Goal: Task Accomplishment & Management: Use online tool/utility

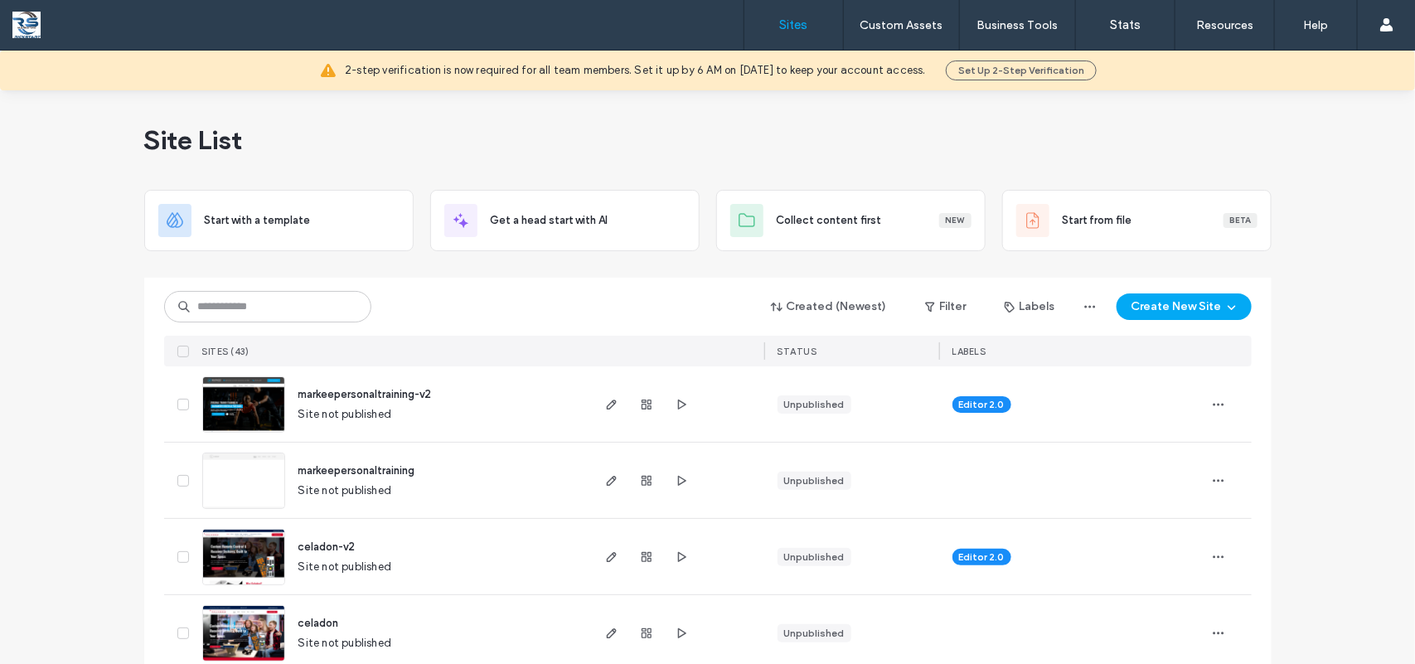
click at [261, 408] on img at bounding box center [243, 433] width 81 height 113
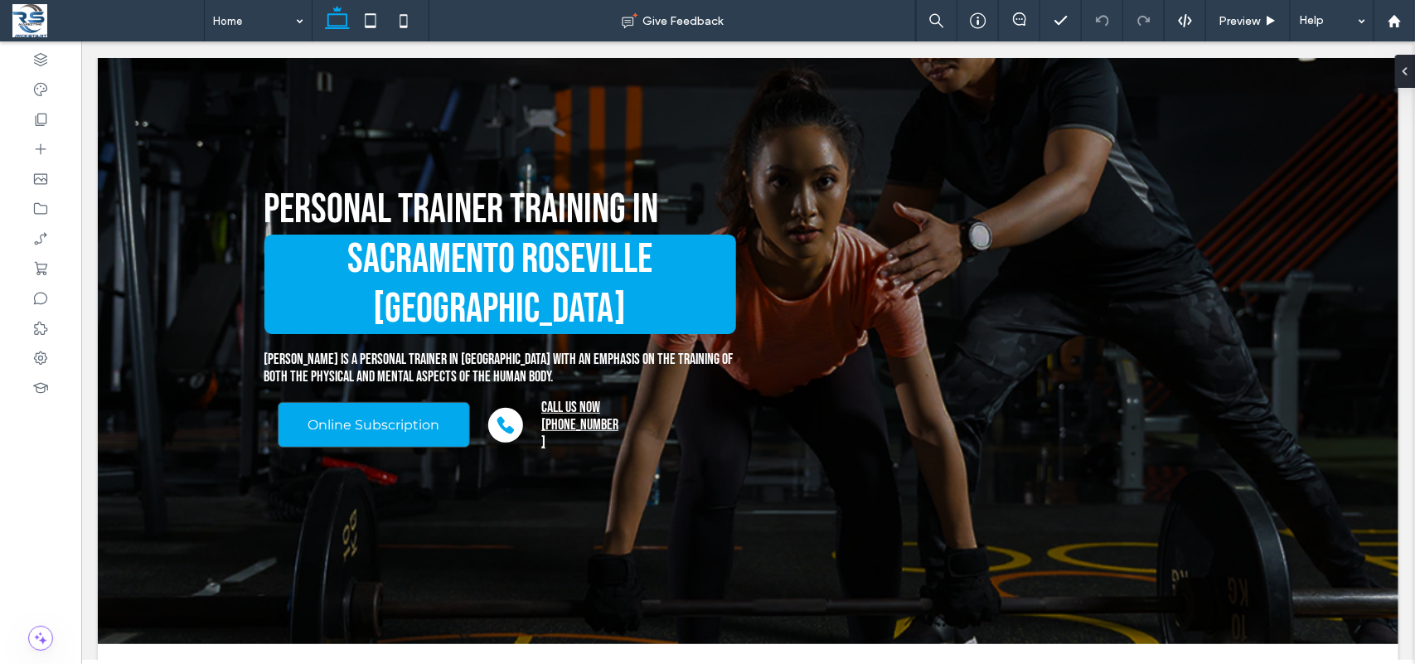
scroll to position [133, 0]
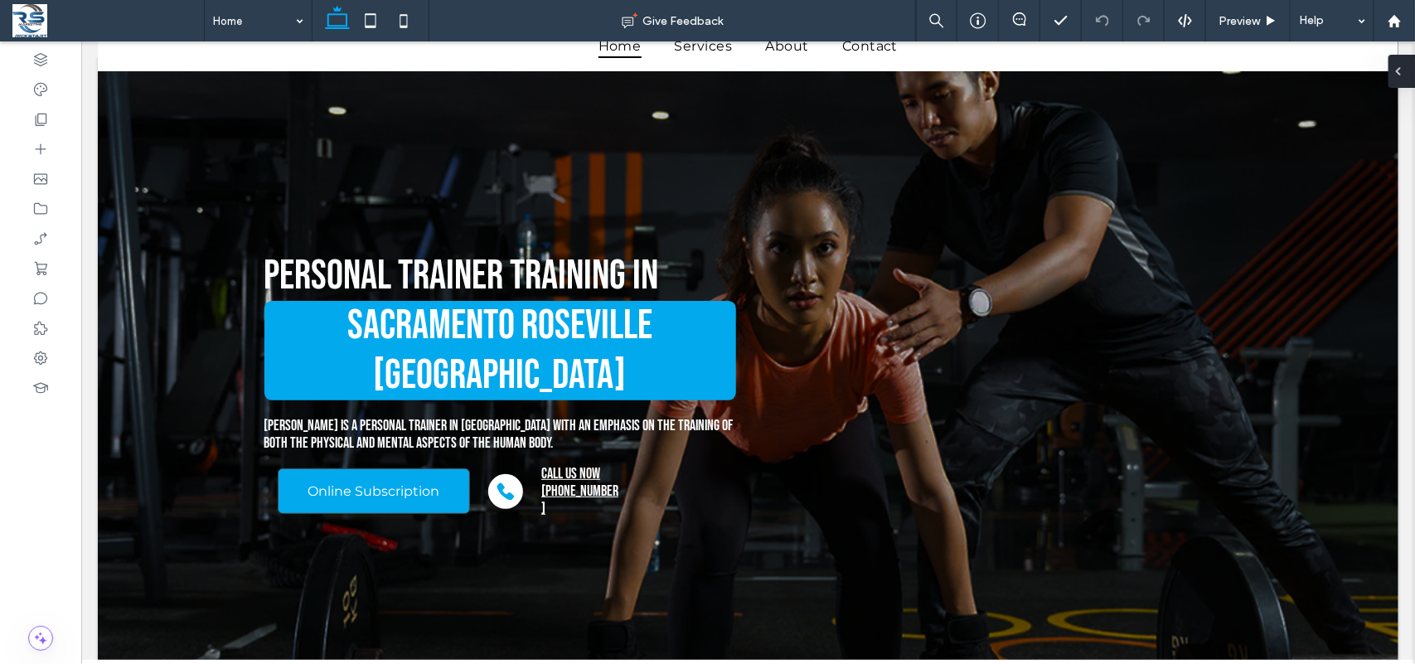
click at [1414, 77] on div at bounding box center [1401, 71] width 27 height 33
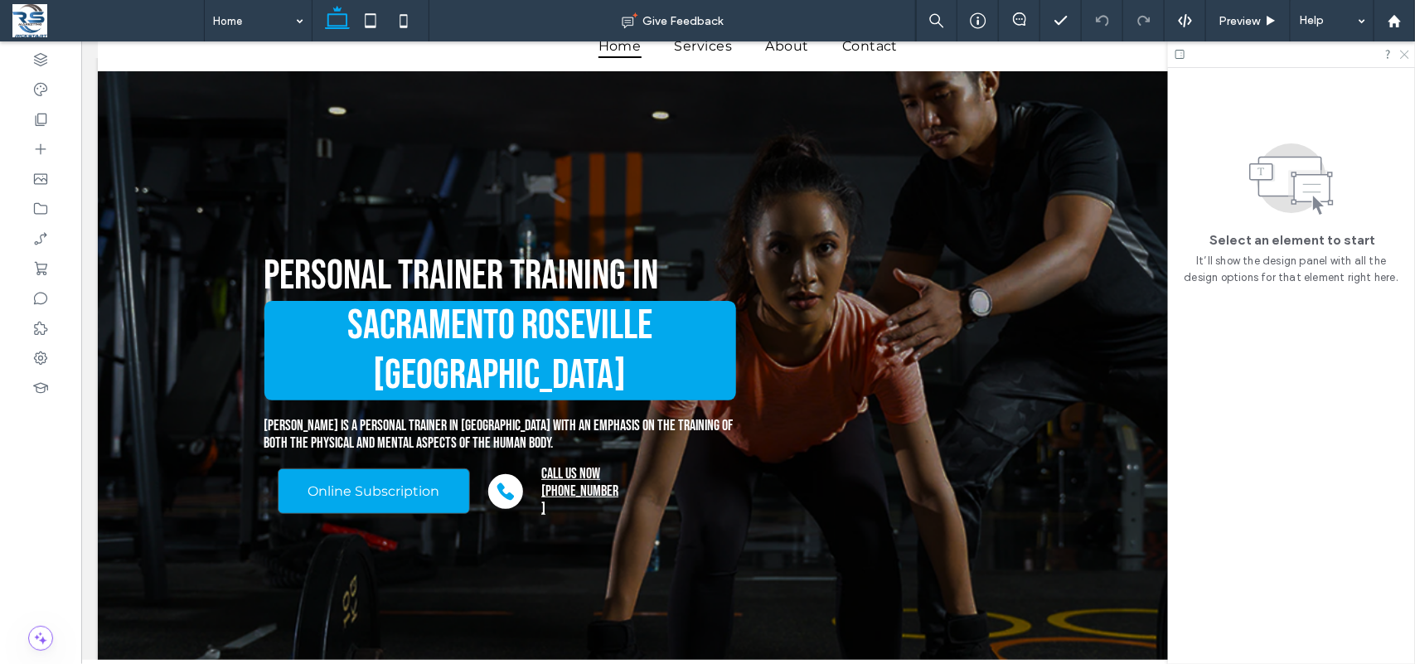
click at [1401, 52] on icon at bounding box center [1403, 53] width 11 height 11
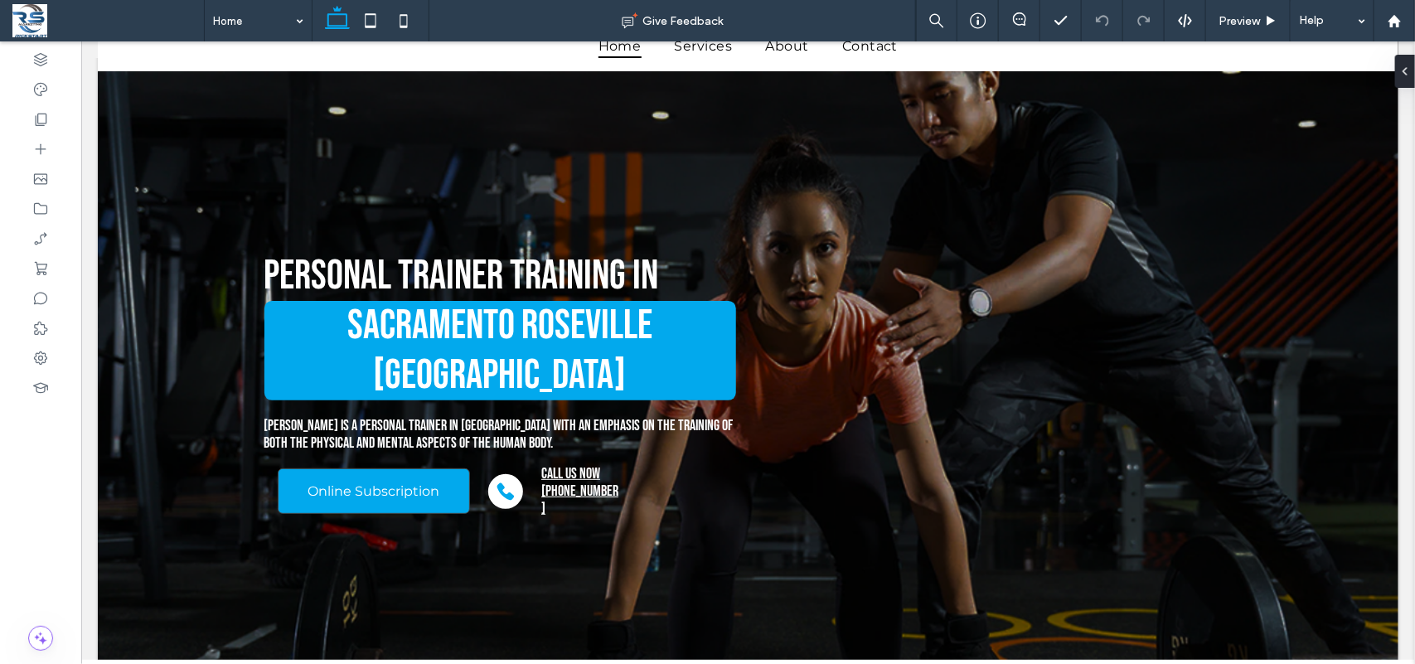
scroll to position [0, 0]
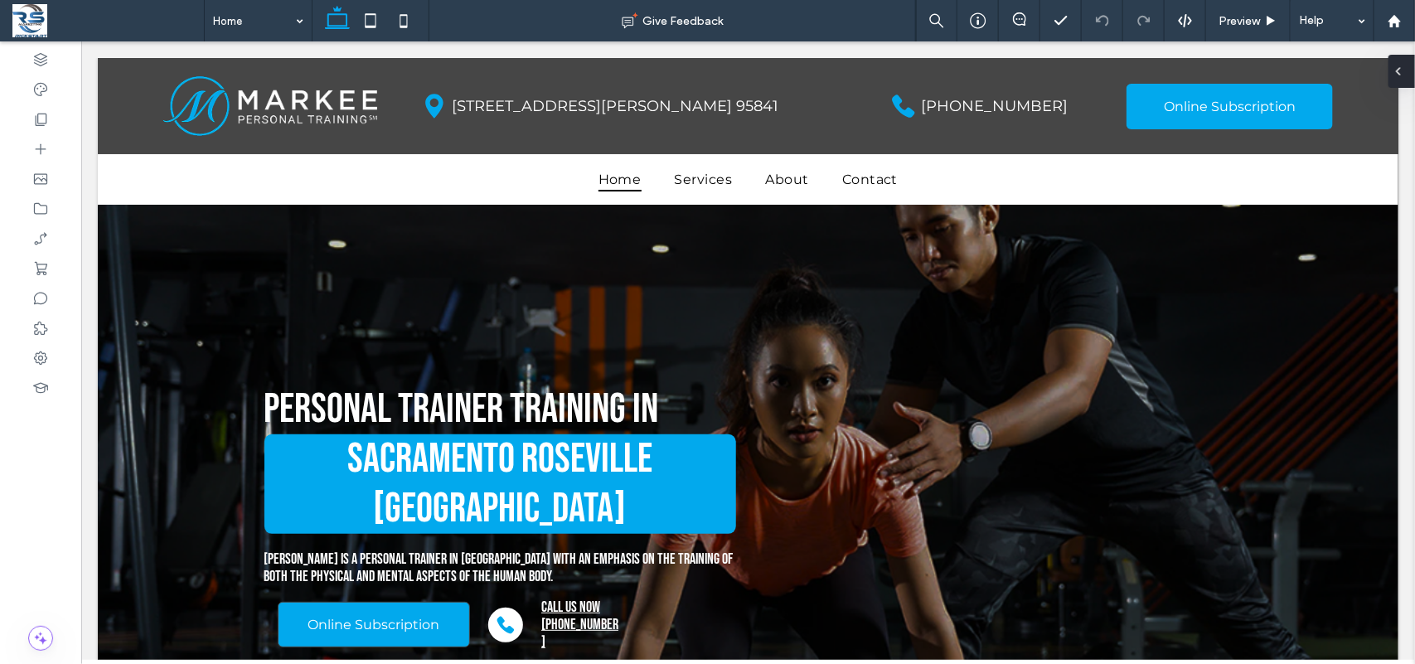
click at [1414, 70] on div at bounding box center [1401, 71] width 27 height 33
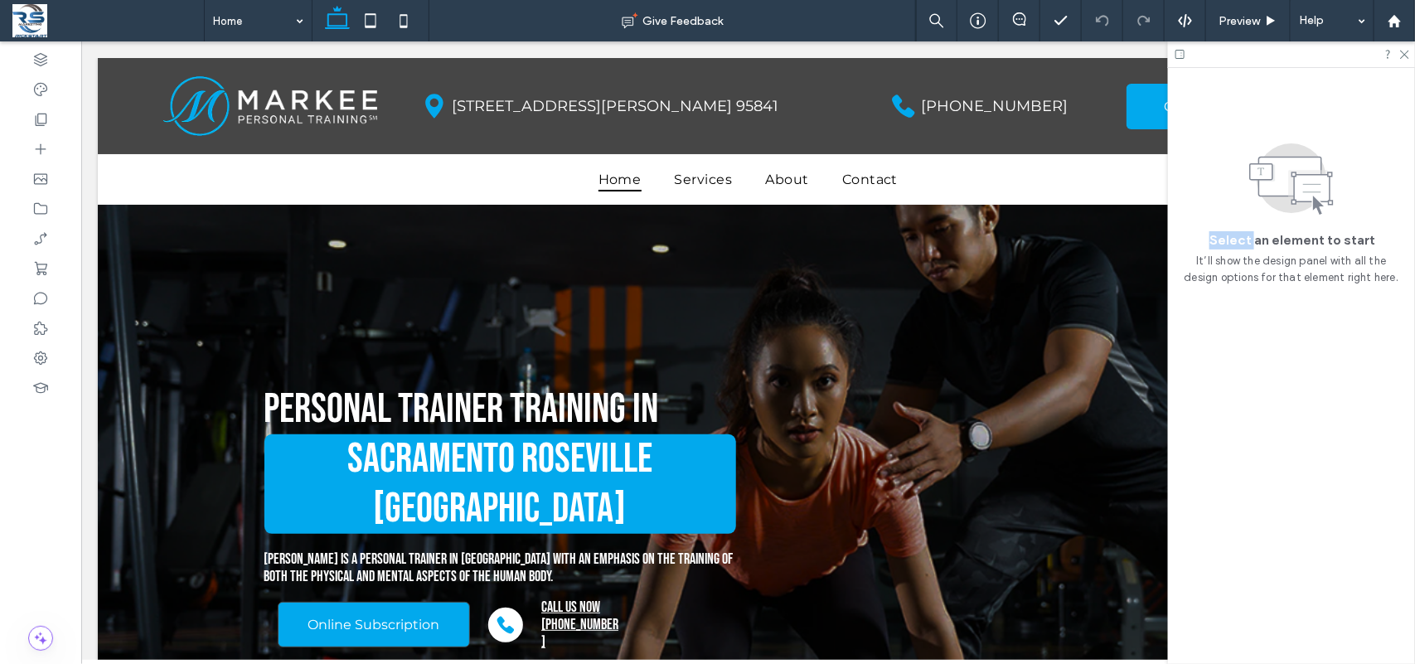
click at [1414, 70] on div "Select an element to start It’ll show the design panel with all the design opti…" at bounding box center [1291, 183] width 247 height 231
click at [1405, 52] on icon at bounding box center [1403, 53] width 11 height 11
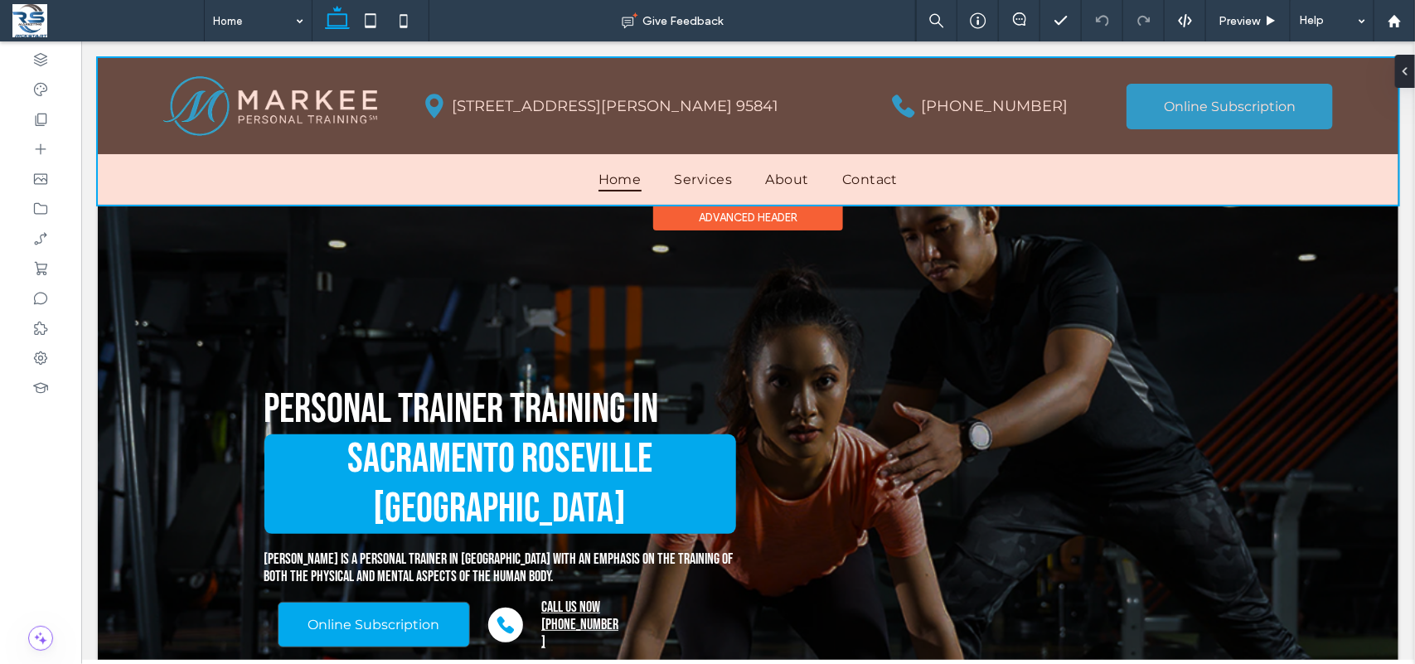
click at [540, 93] on div at bounding box center [747, 130] width 1301 height 147
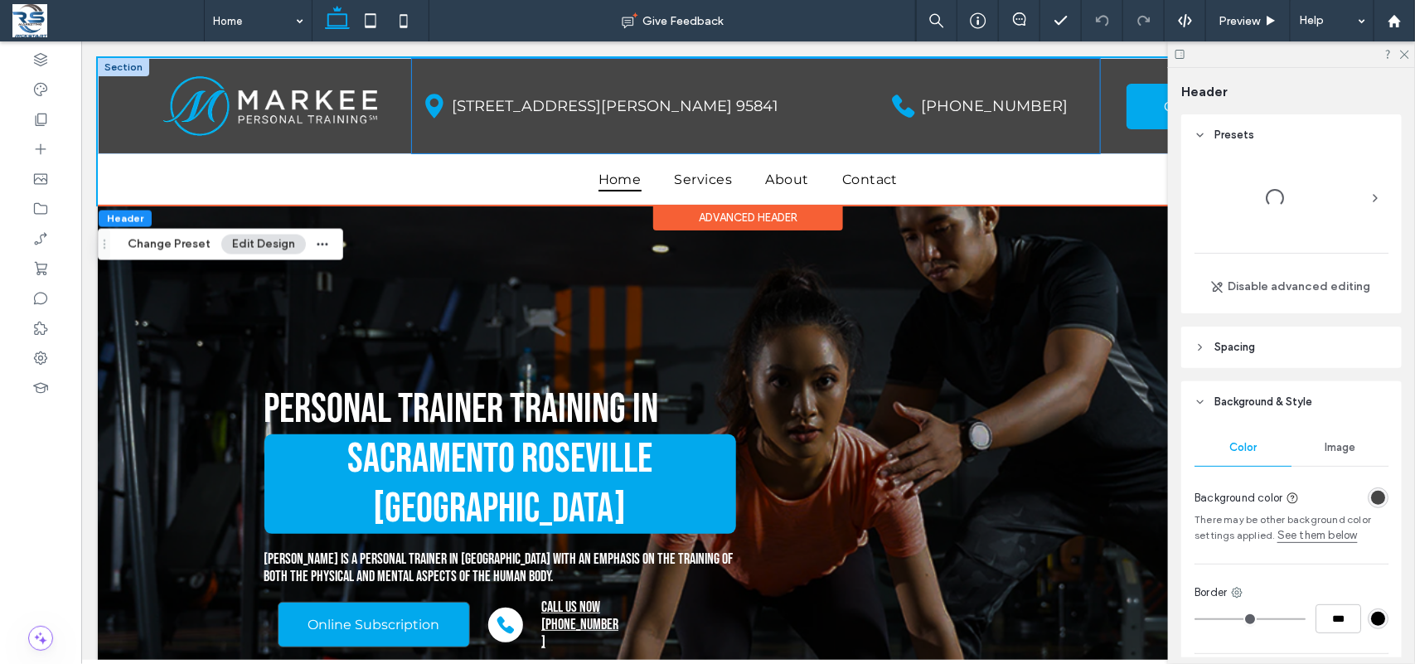
click at [501, 88] on div "4837 Amber Lane Ste B. Sacramento, CA. 95841" at bounding box center [636, 105] width 451 height 43
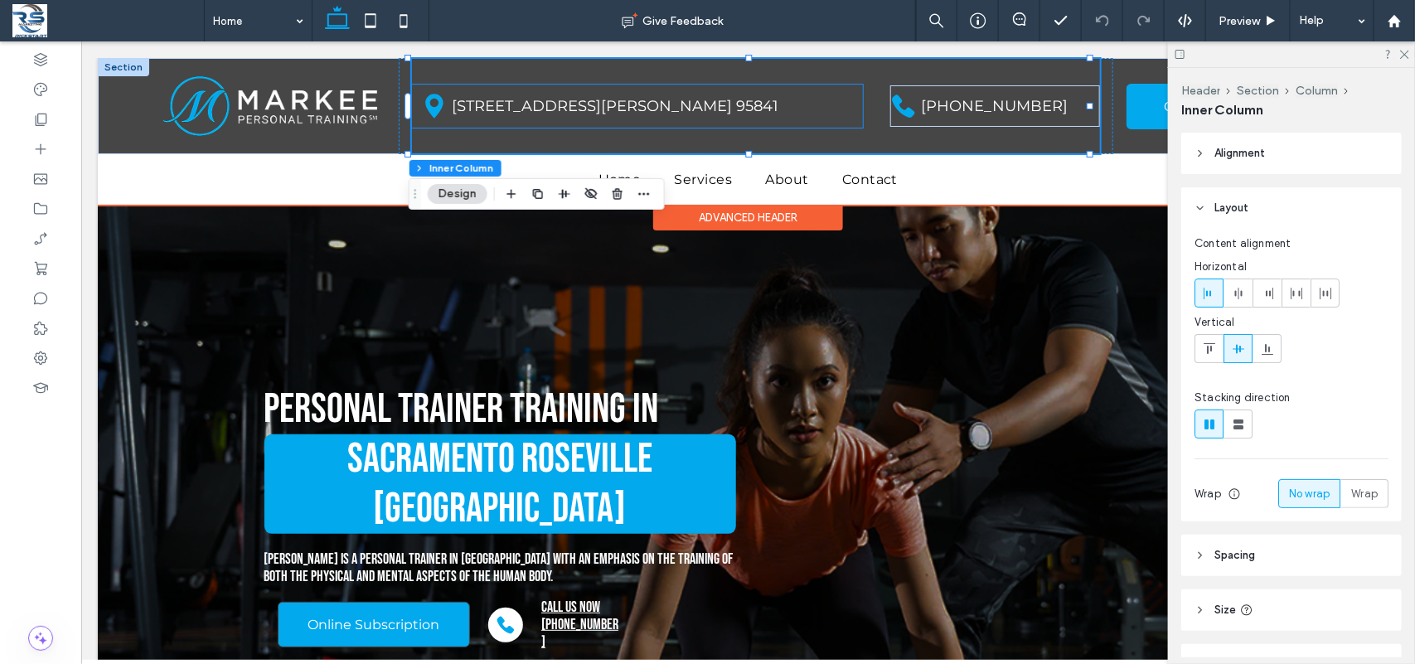
click at [490, 92] on div "4837 Amber Lane Ste B. Sacramento, CA. 95841" at bounding box center [636, 105] width 451 height 43
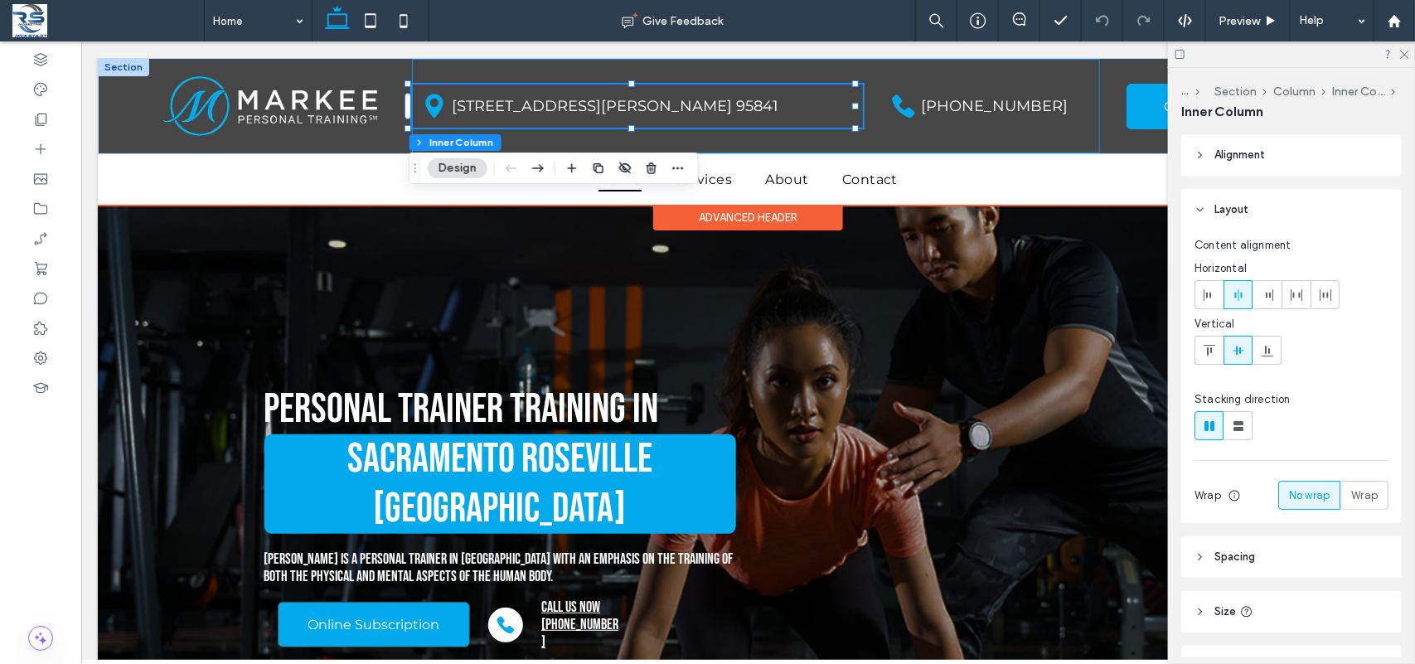
click at [551, 70] on div "4837 Amber Lane Ste B. Sacramento, CA. 95841 916-704-4330" at bounding box center [755, 105] width 689 height 94
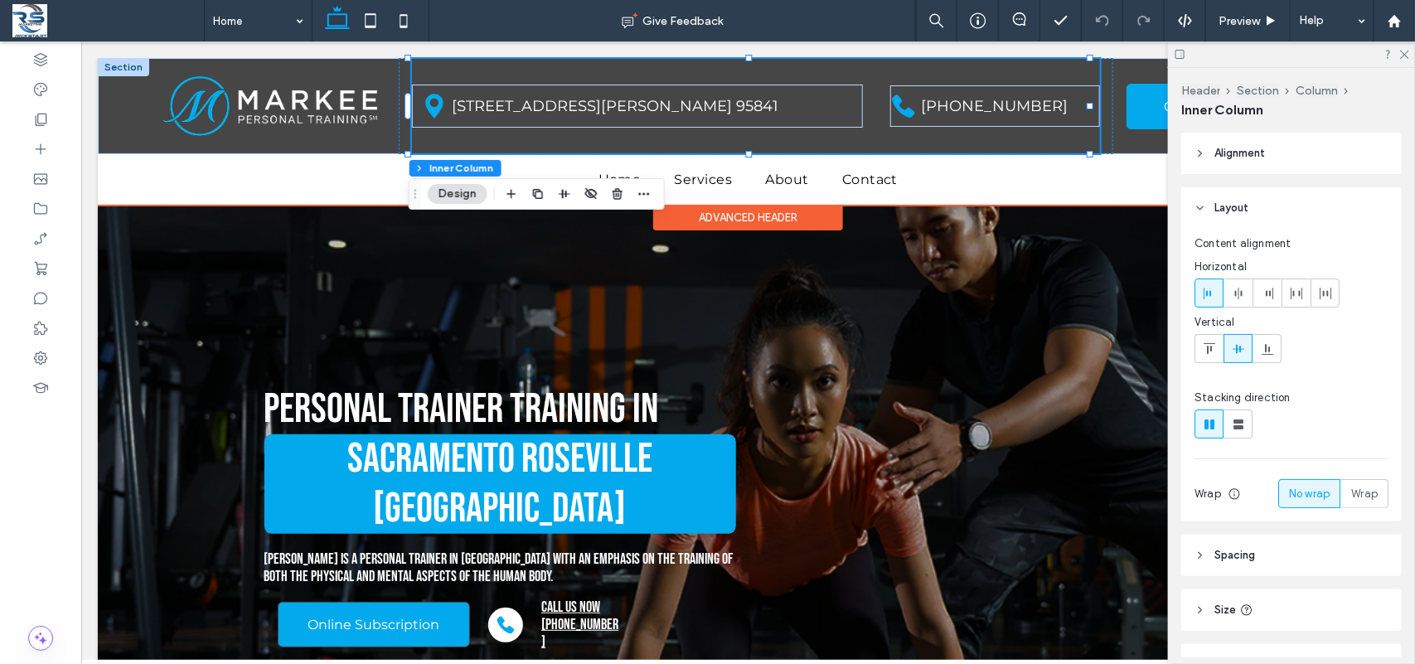
click at [851, 144] on div "4837 Amber Lane Ste B. Sacramento, CA. 95841 916-704-4330" at bounding box center [755, 105] width 689 height 94
click at [932, 112] on span "916-704-4330" at bounding box center [993, 105] width 147 height 18
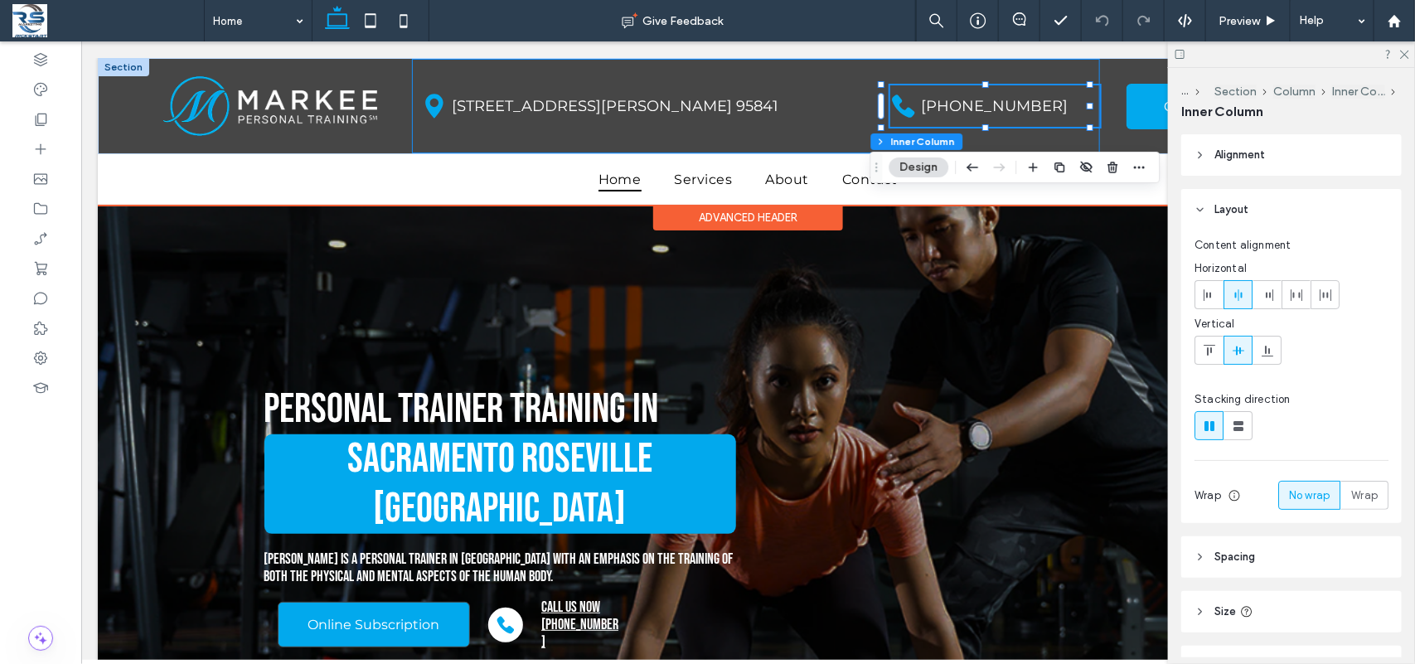
click at [820, 142] on div "4837 Amber Lane Ste B. Sacramento, CA. 95841 916-704-4330" at bounding box center [755, 105] width 689 height 94
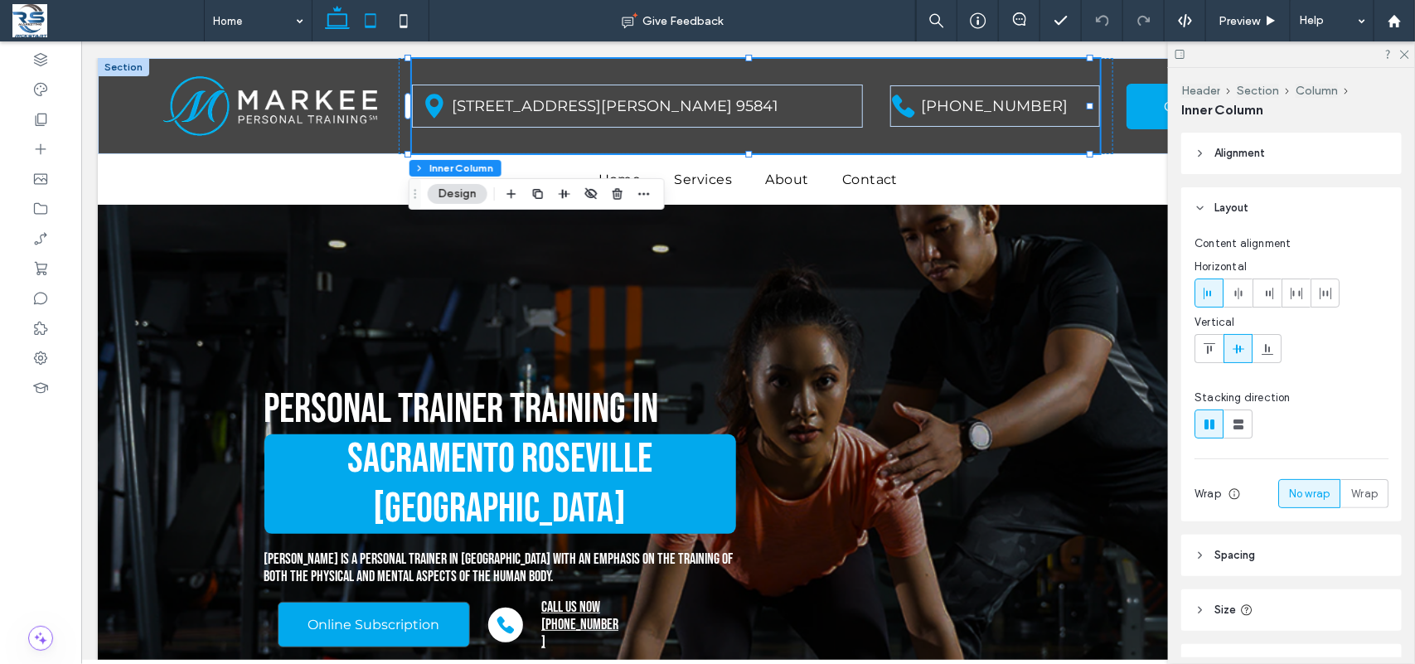
click at [373, 14] on icon at bounding box center [370, 20] width 33 height 33
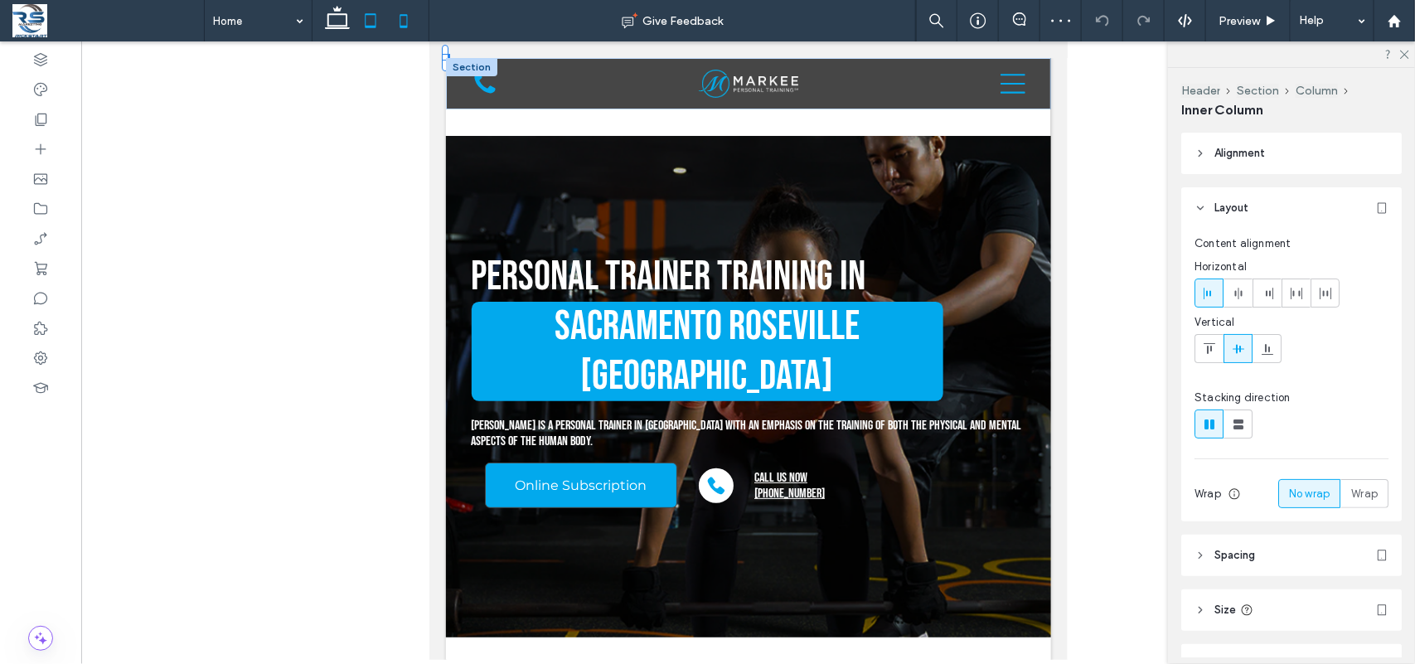
click at [419, 26] on icon at bounding box center [403, 20] width 33 height 33
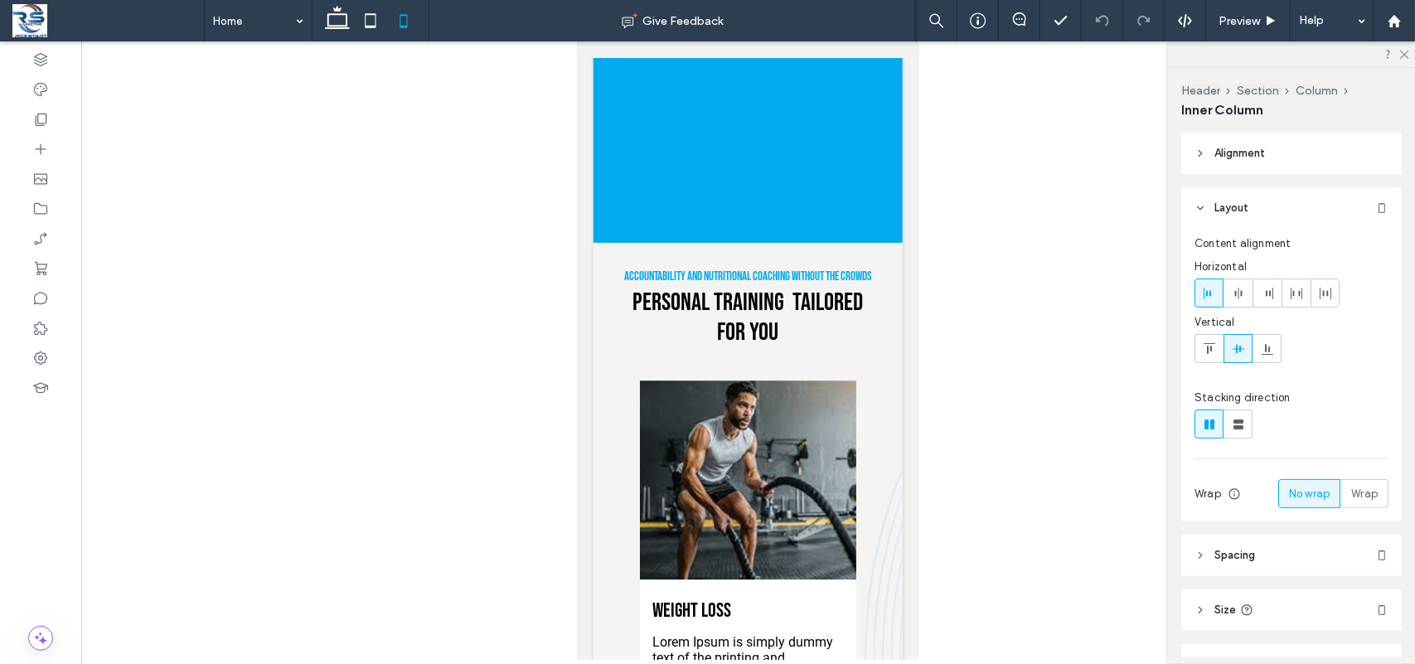
scroll to position [1673, 0]
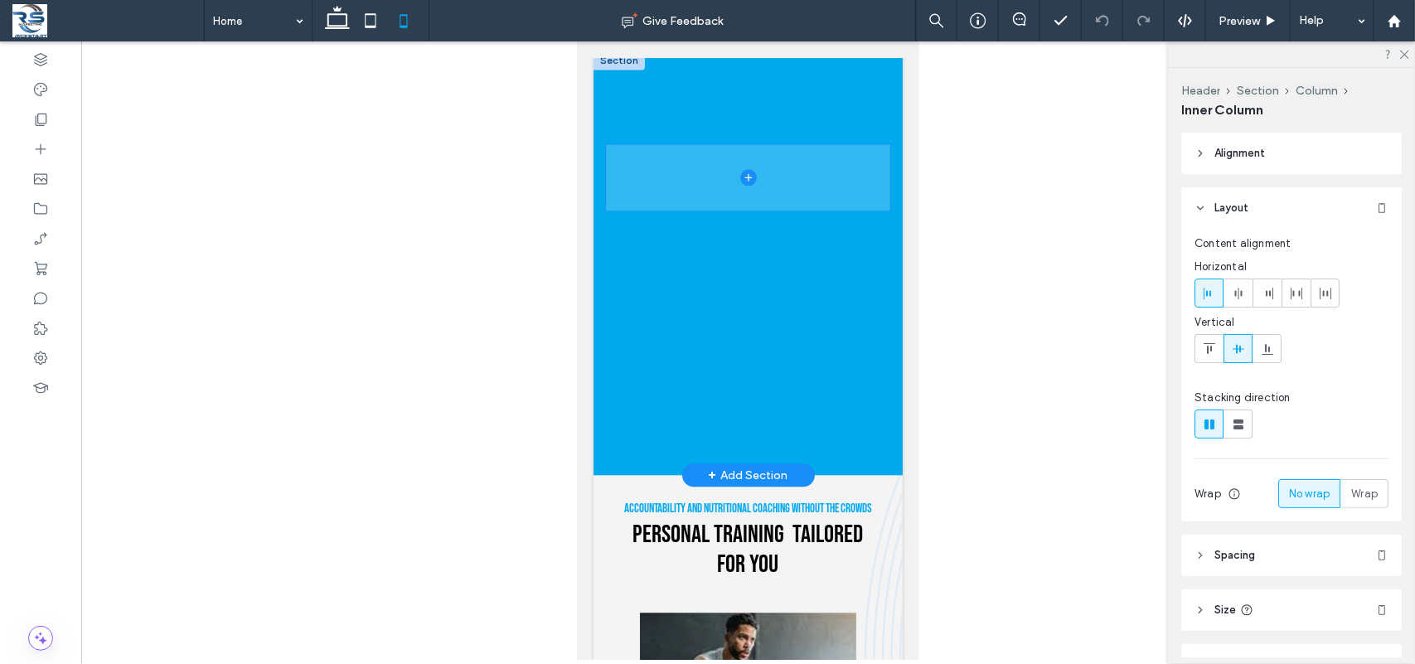
click at [698, 179] on span at bounding box center [747, 176] width 284 height 66
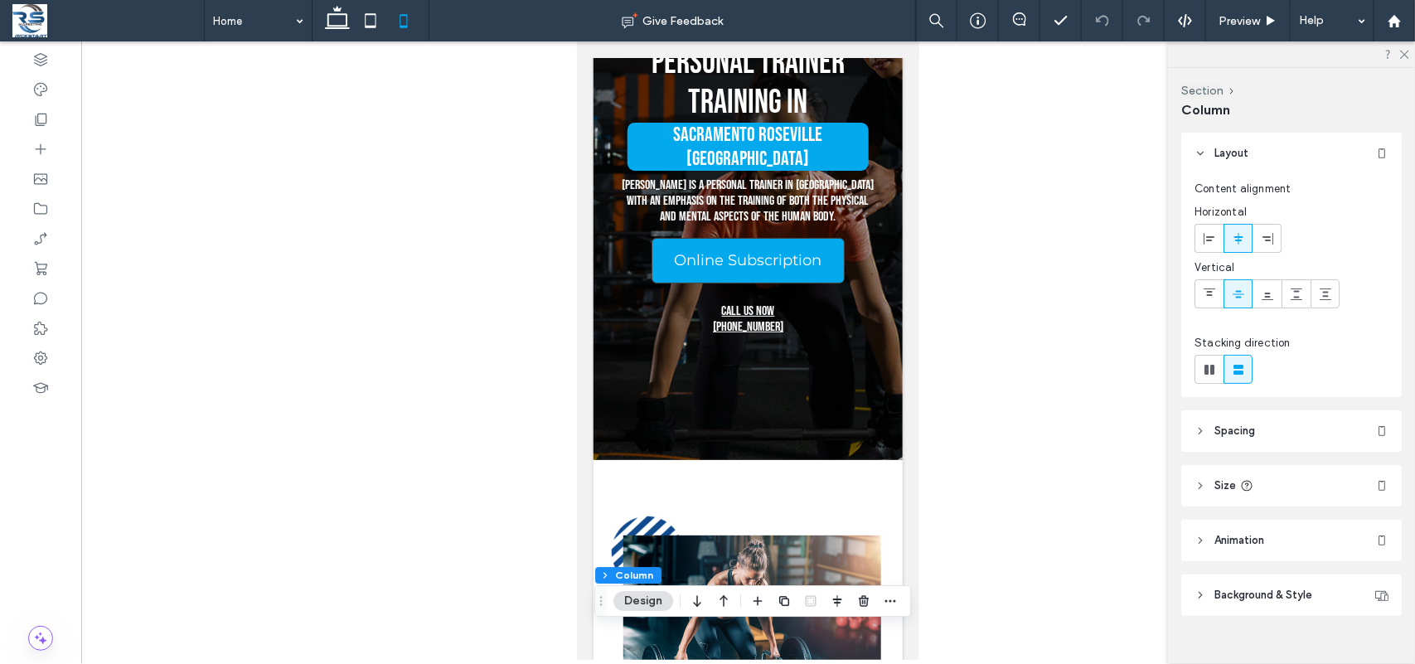
scroll to position [0, 0]
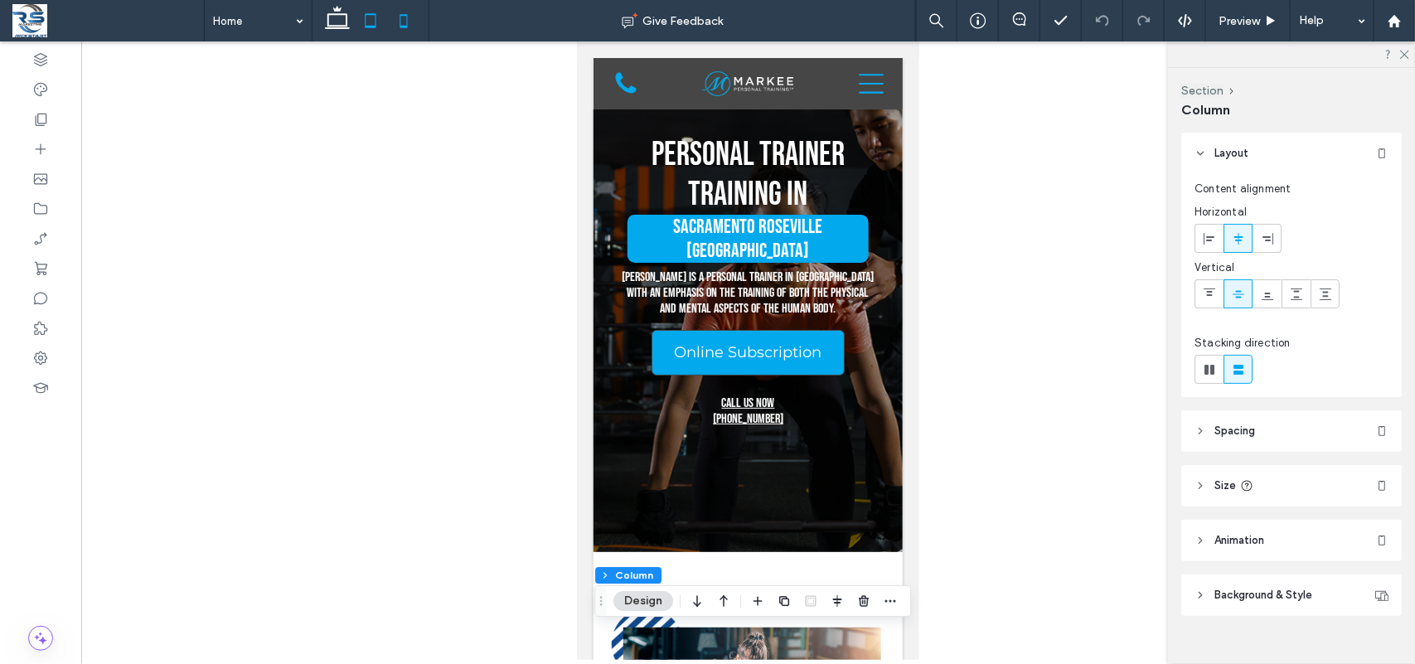
click at [348, 18] on icon at bounding box center [337, 20] width 33 height 33
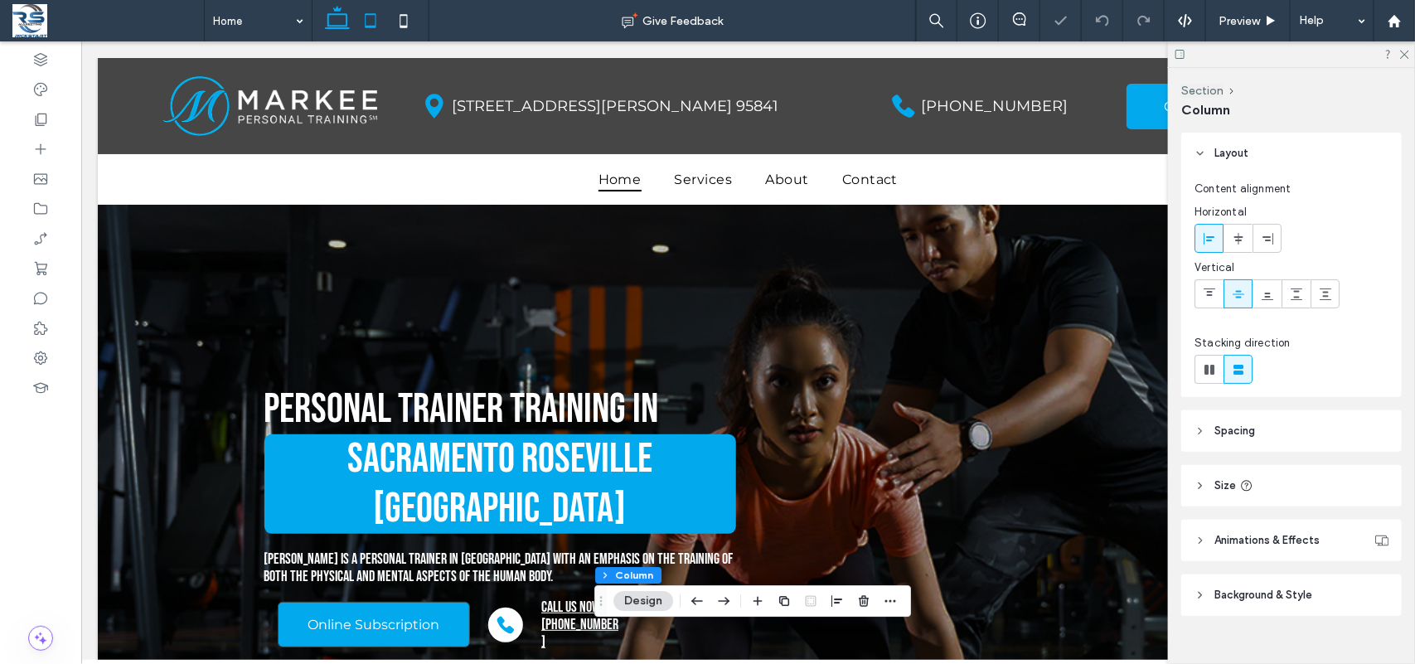
type input "**"
type input "*****"
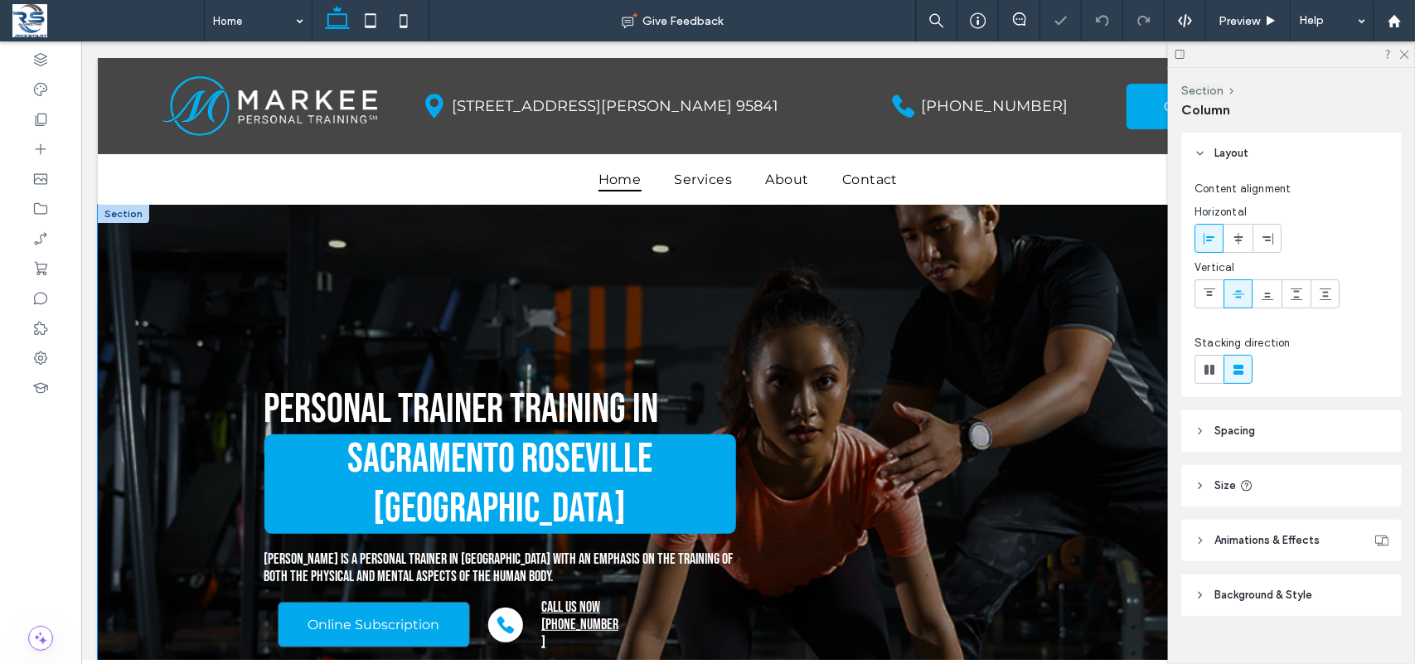
scroll to position [145, 0]
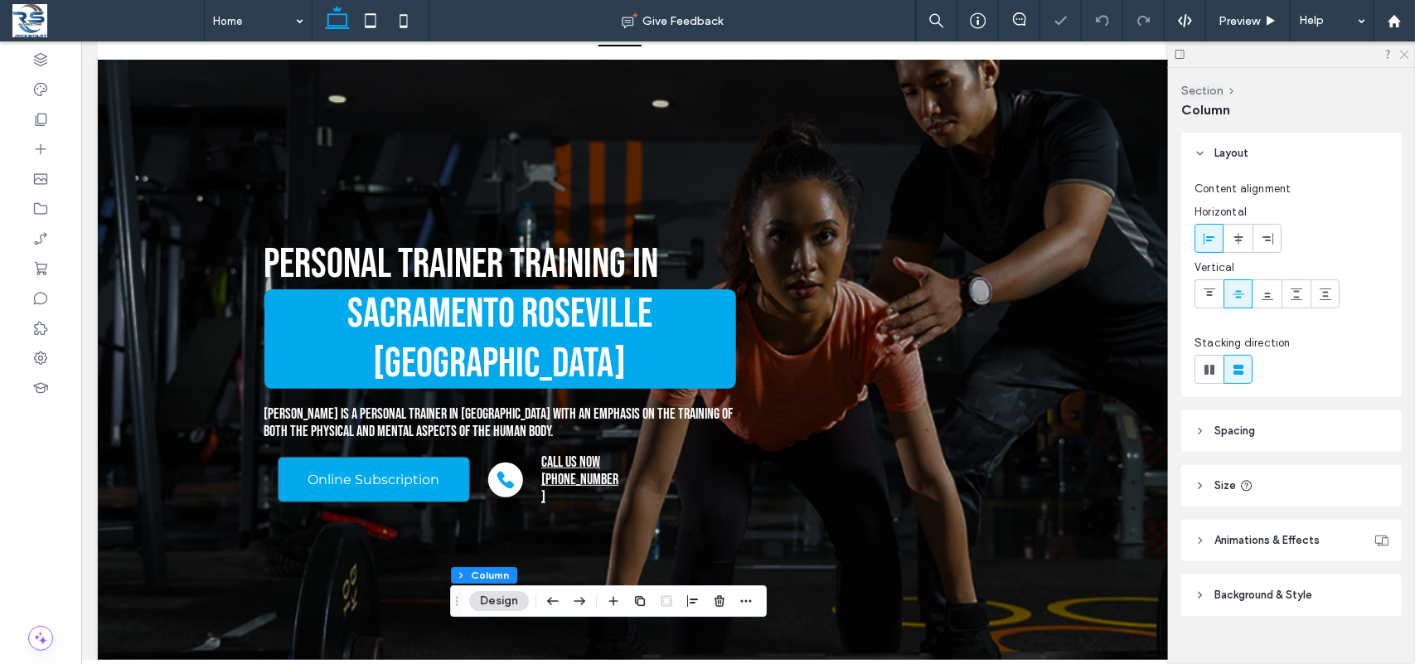
click at [1405, 56] on icon at bounding box center [1403, 53] width 11 height 11
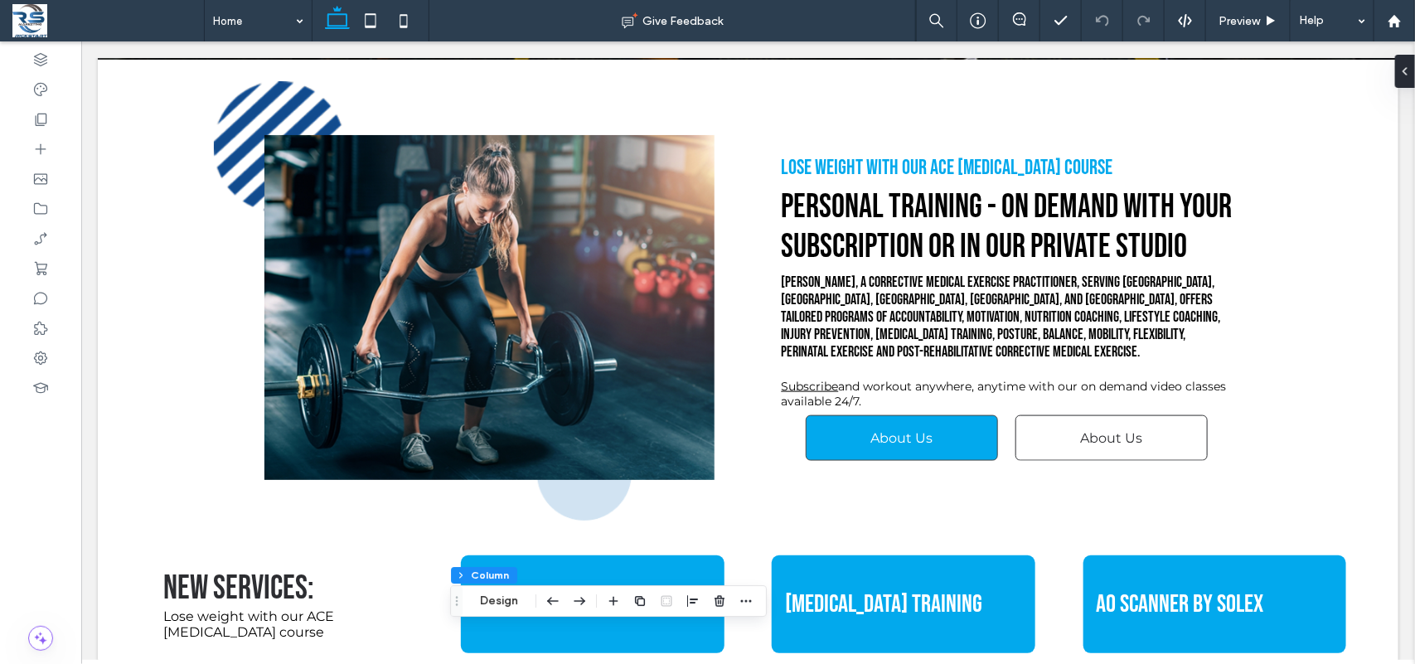
scroll to position [243, 0]
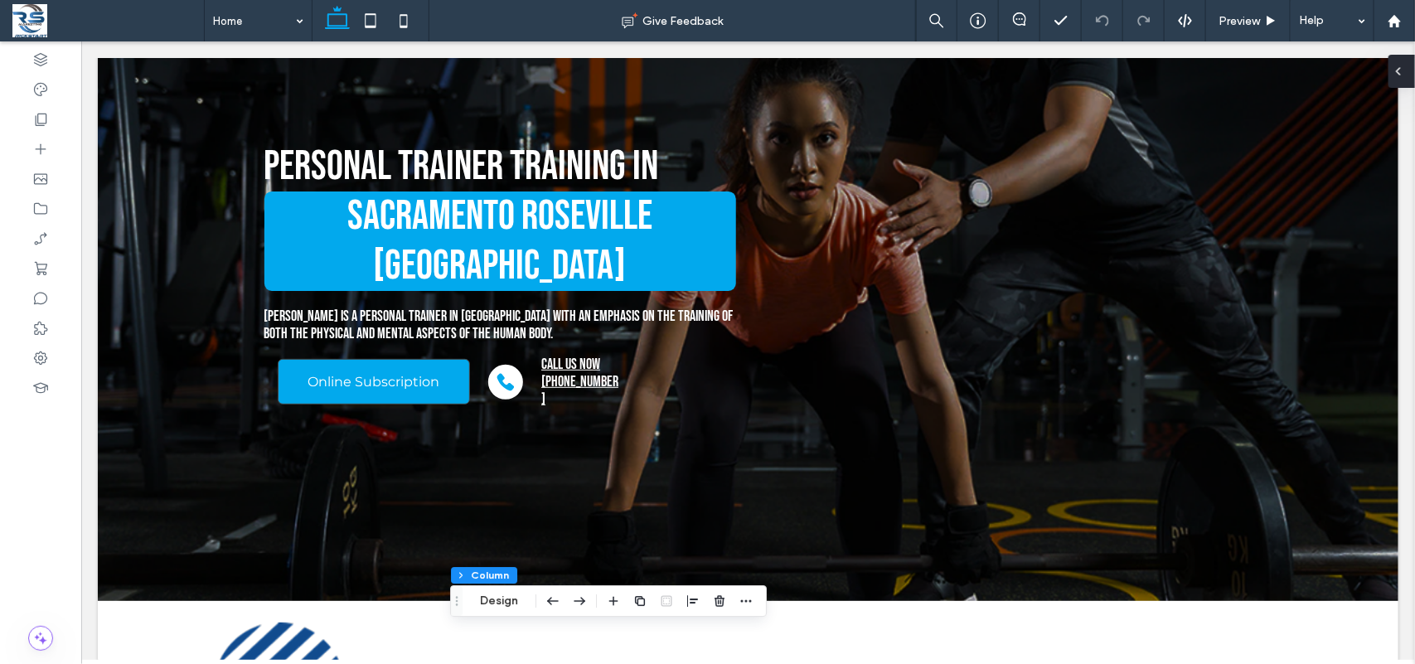
drag, startPoint x: 1406, startPoint y: 72, endPoint x: 1274, endPoint y: 21, distance: 141.5
click at [1406, 72] on div at bounding box center [1401, 71] width 27 height 33
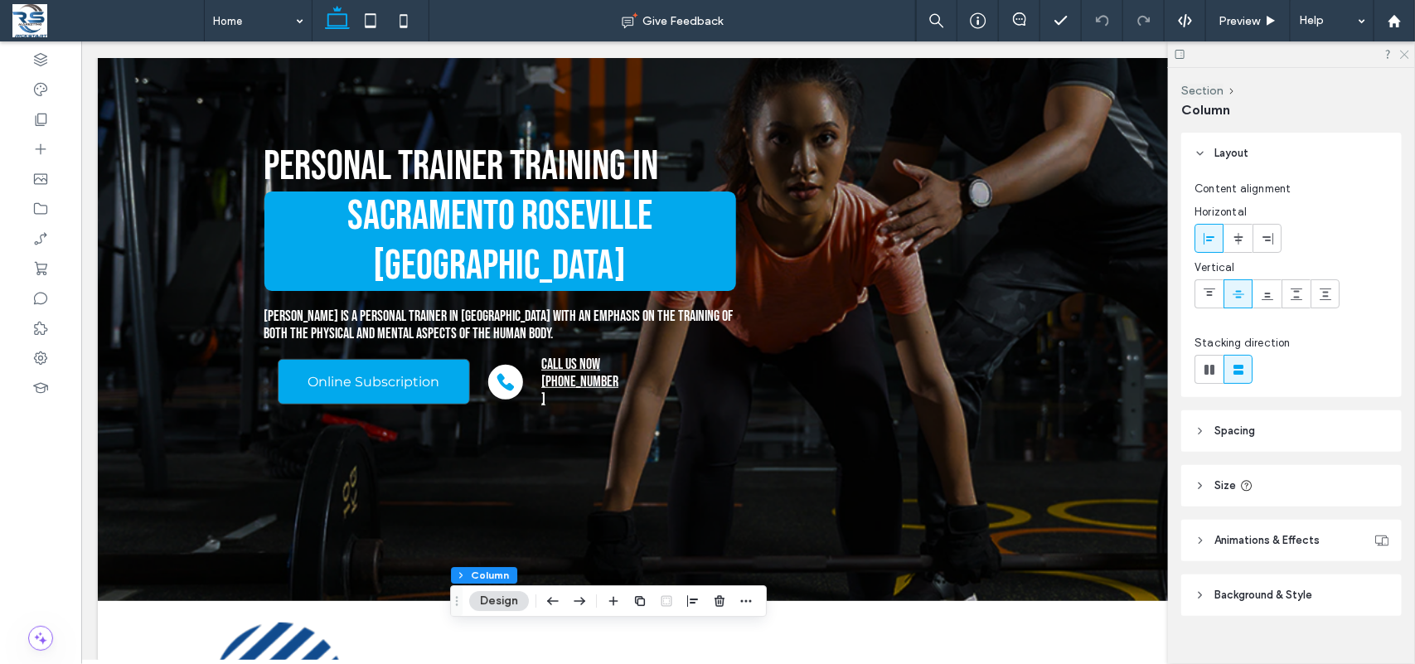
click at [1407, 50] on icon at bounding box center [1403, 53] width 11 height 11
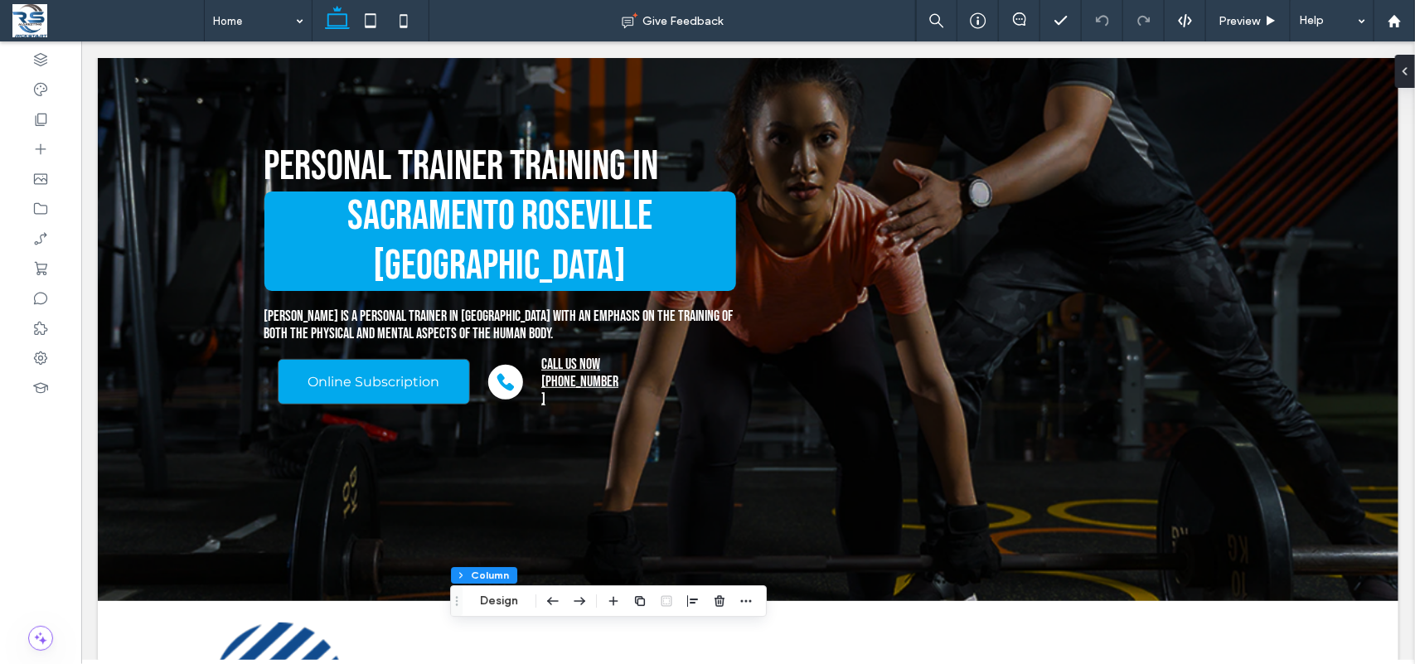
scroll to position [0, 0]
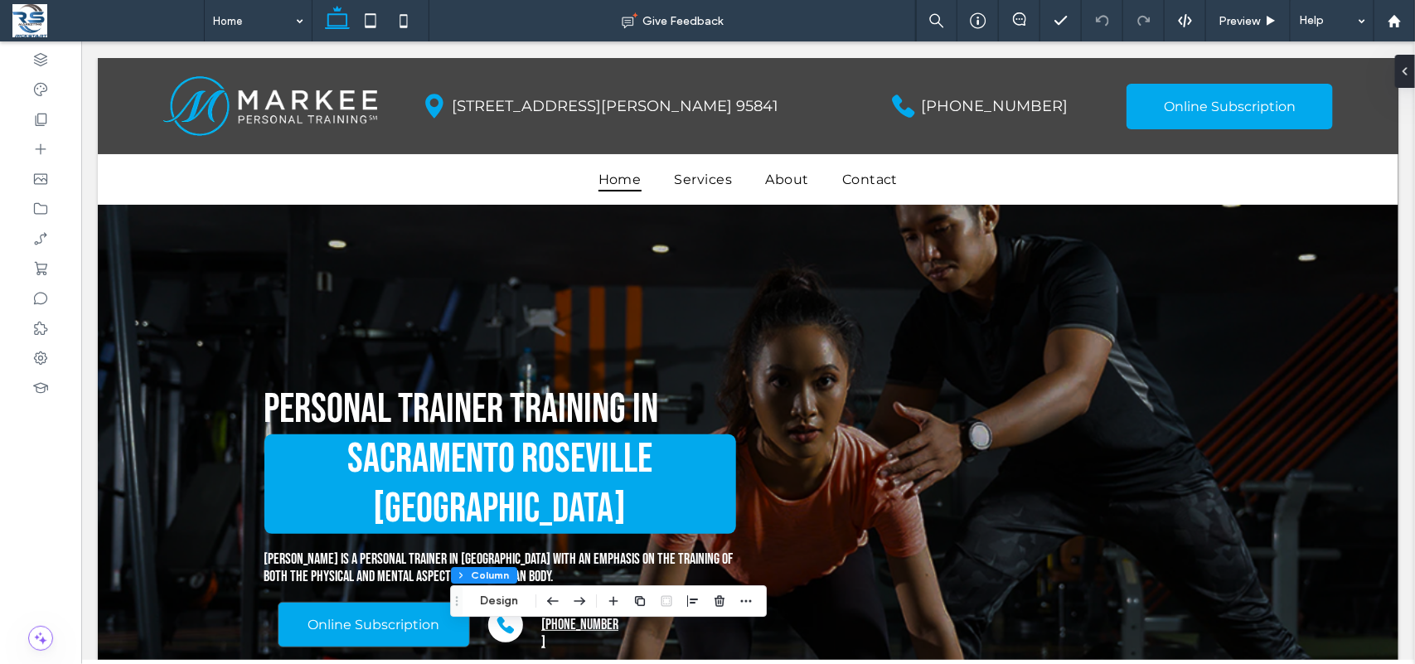
drag, startPoint x: 1413, startPoint y: 107, endPoint x: 1131, endPoint y: 41, distance: 290.3
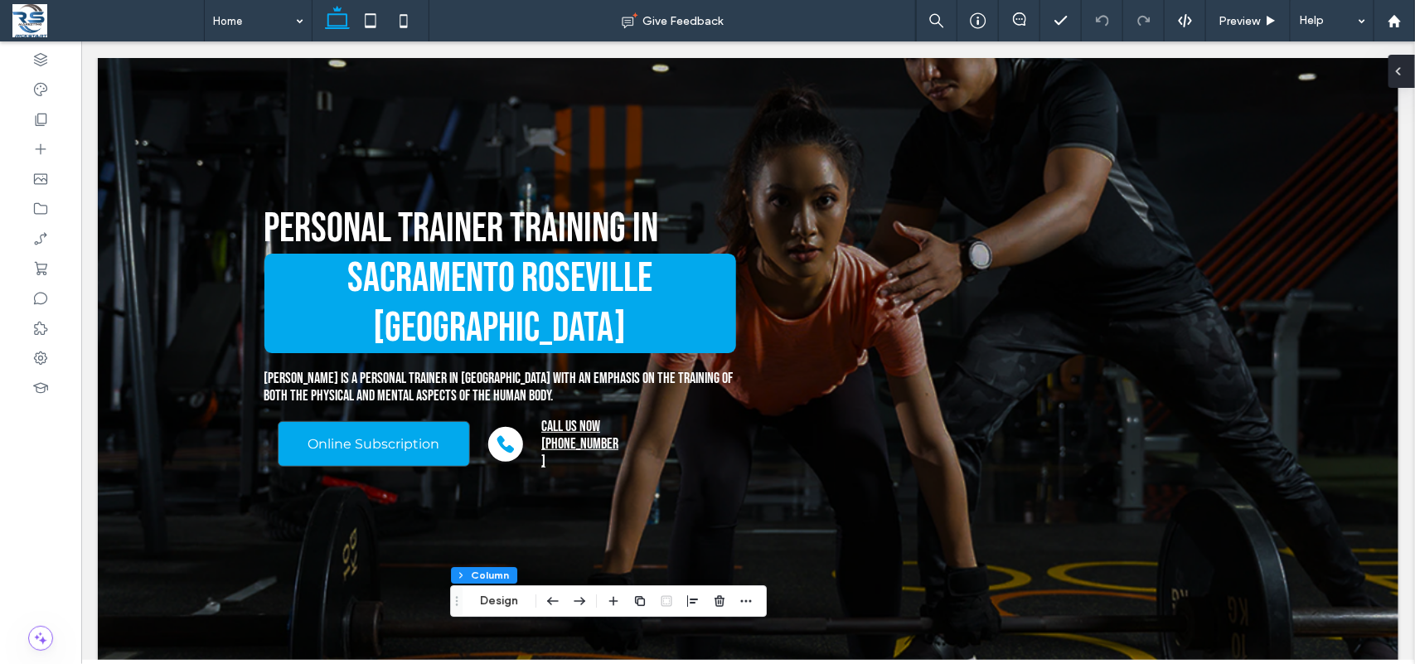
scroll to position [158, 0]
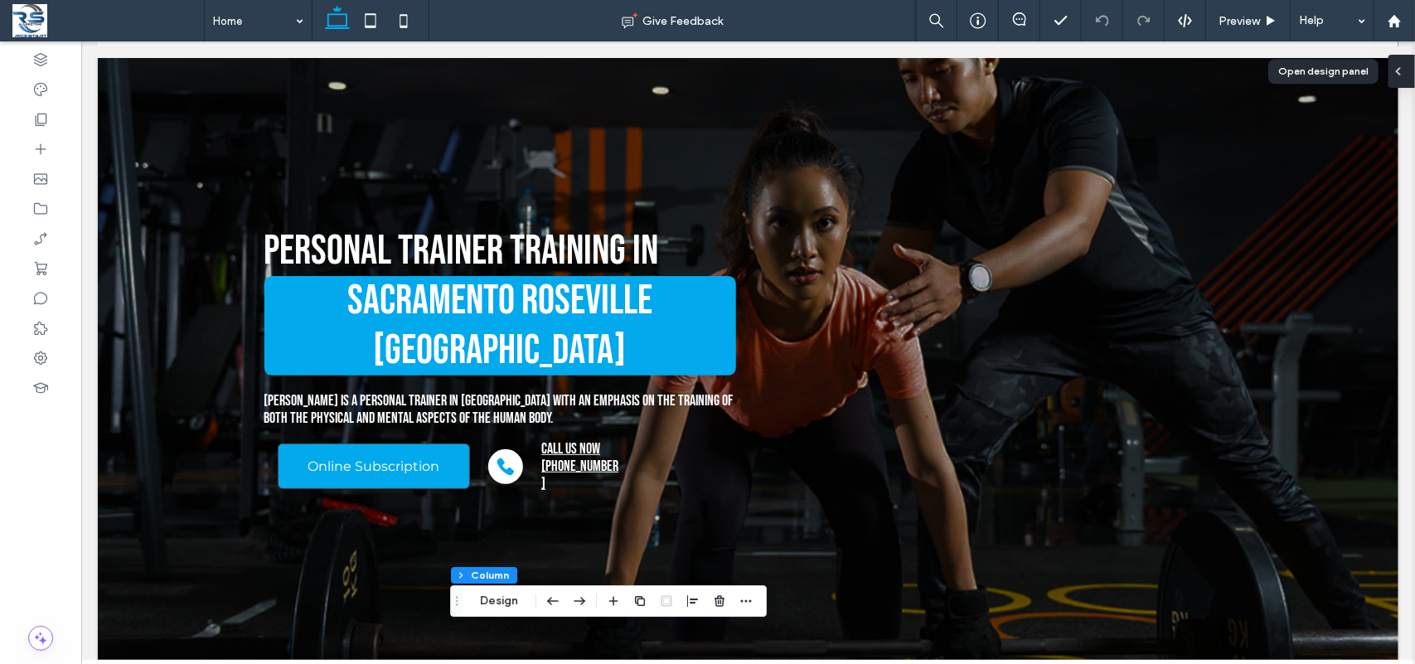
drag, startPoint x: 1412, startPoint y: 85, endPoint x: 1242, endPoint y: 52, distance: 173.0
click at [1412, 81] on div at bounding box center [1401, 71] width 27 height 33
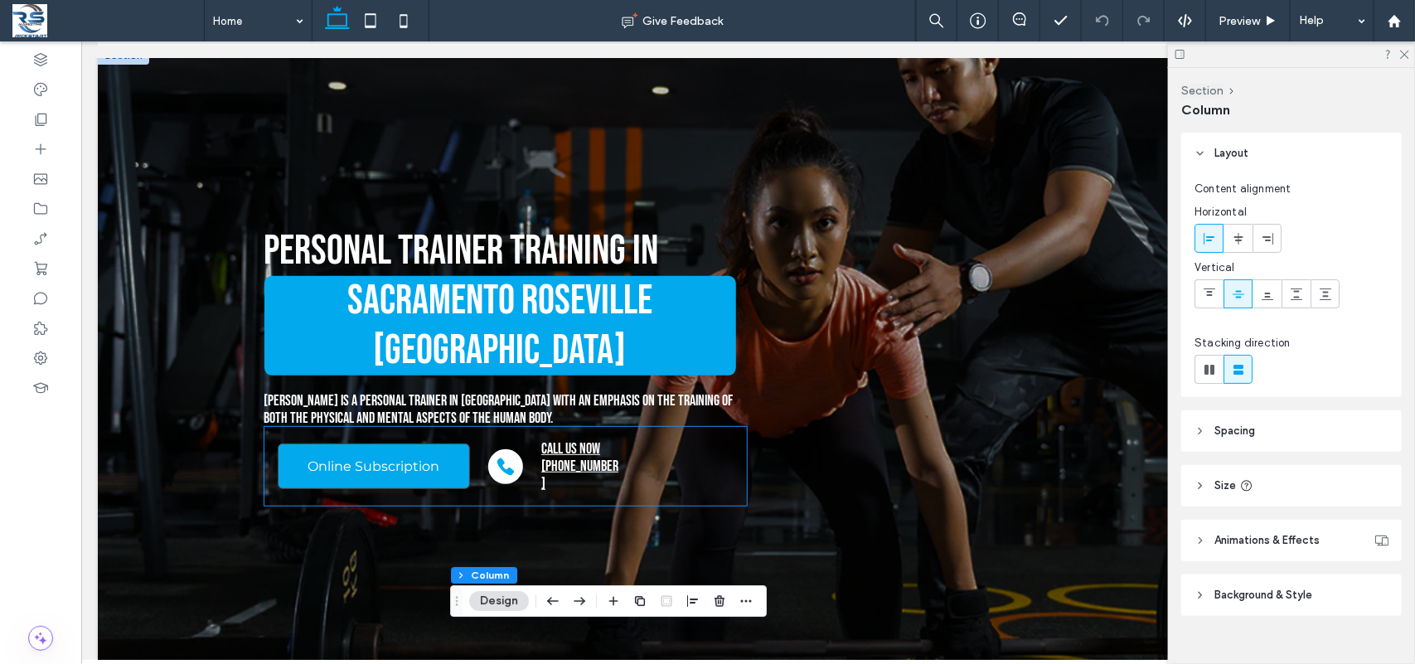
click at [575, 426] on div "Online Subscription Call Us now 916-704-4330" at bounding box center [505, 465] width 483 height 79
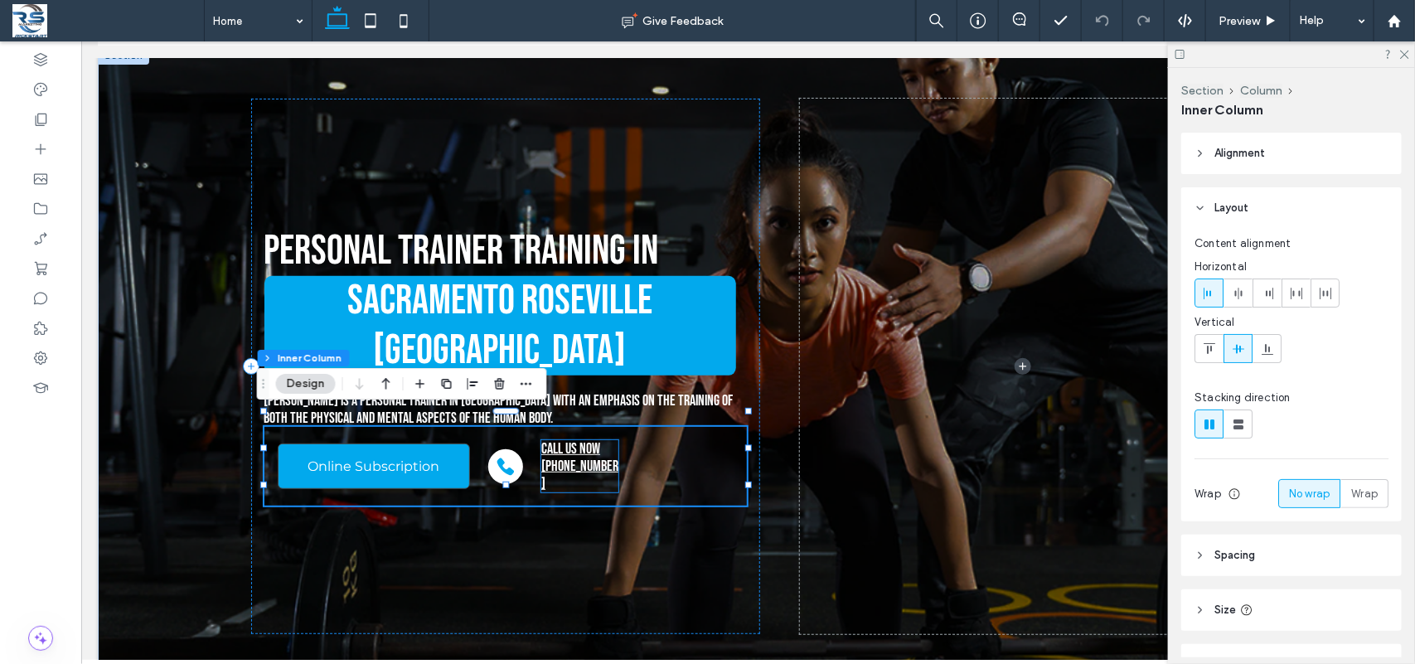
click at [573, 441] on span "Call Us now" at bounding box center [569, 447] width 59 height 17
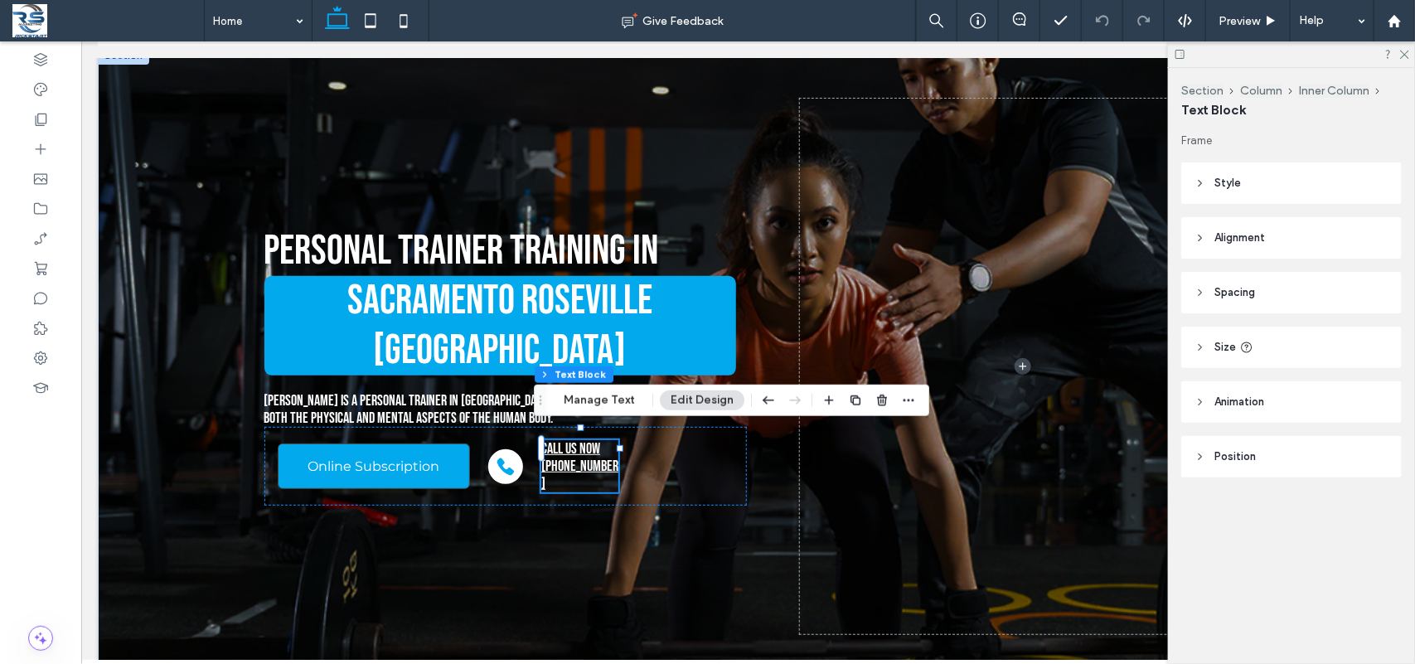
click at [571, 441] on span "Call Us now" at bounding box center [569, 447] width 59 height 17
click at [581, 441] on span "Call Us now" at bounding box center [569, 447] width 59 height 17
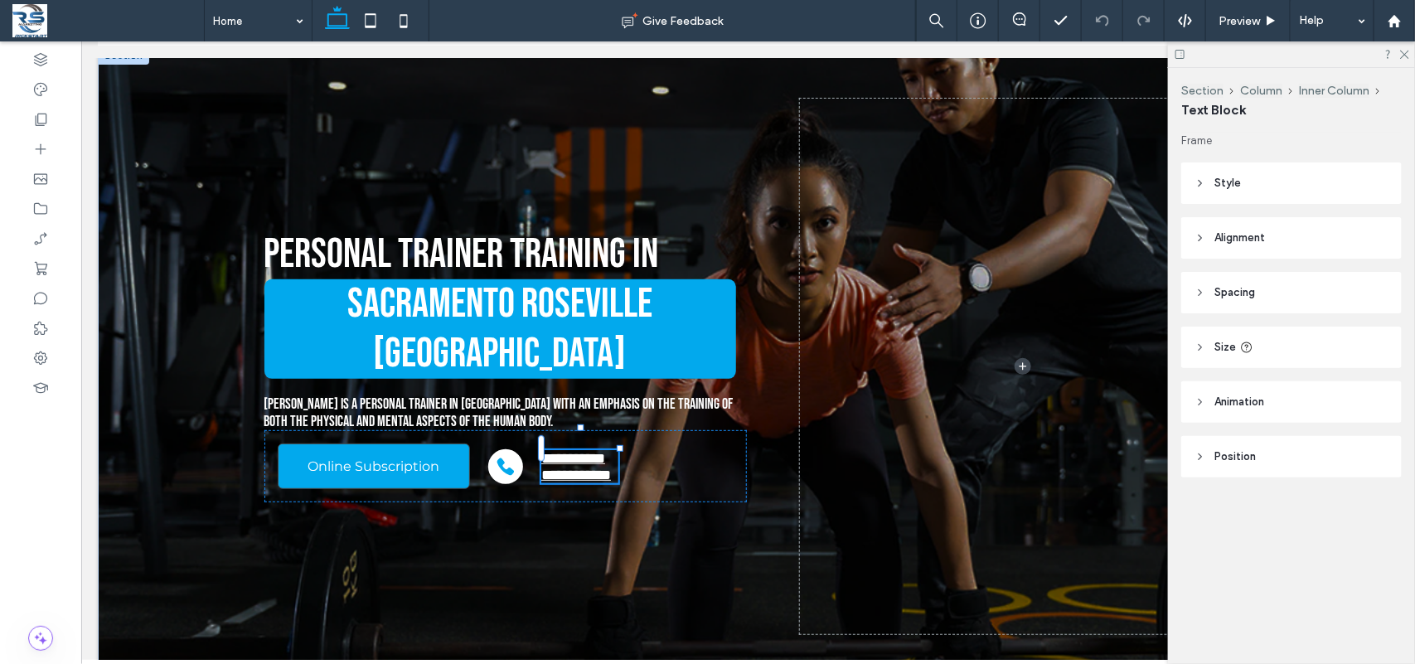
type input "**********"
type input "**"
click at [593, 449] on h3 "**********" at bounding box center [578, 457] width 77 height 17
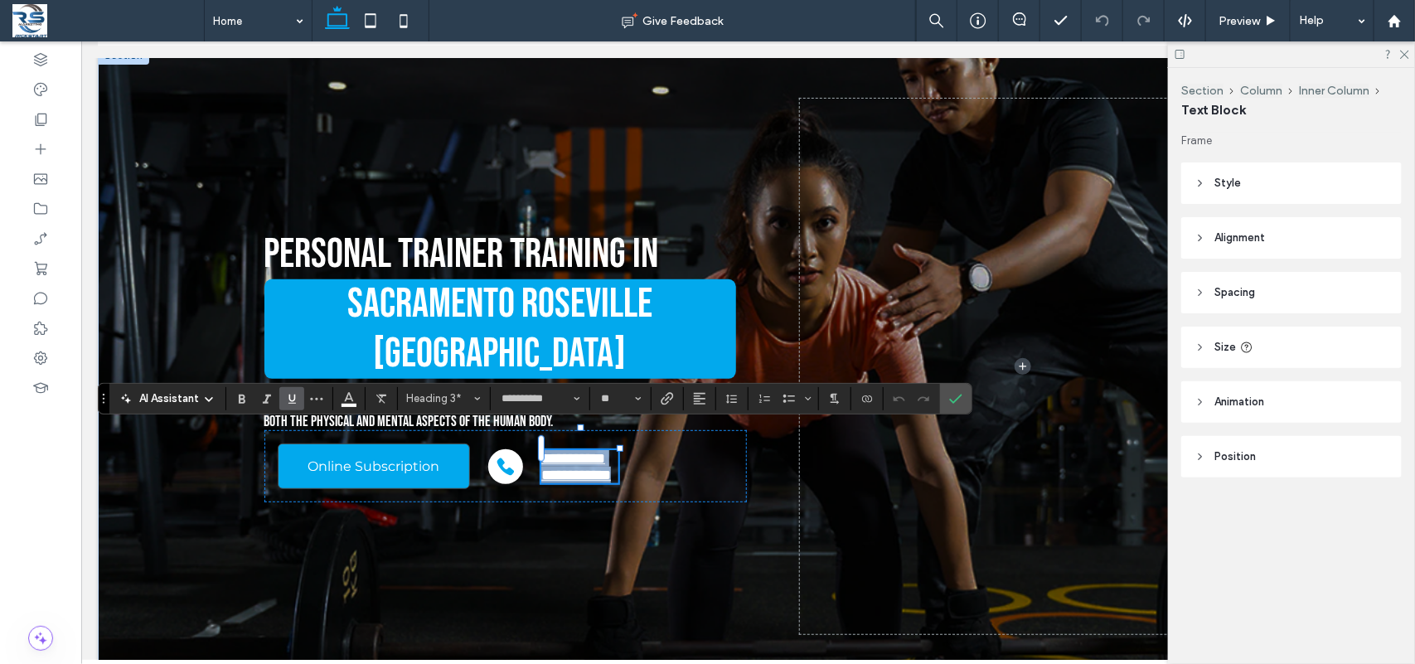
click at [597, 449] on h3 "**********" at bounding box center [578, 457] width 77 height 17
drag, startPoint x: 598, startPoint y: 447, endPoint x: 535, endPoint y: 436, distance: 63.1
click at [535, 436] on div "**********" at bounding box center [747, 365] width 995 height 639
click at [293, 407] on span "Underline" at bounding box center [291, 399] width 13 height 22
click at [955, 398] on icon "Confirm" at bounding box center [955, 398] width 13 height 13
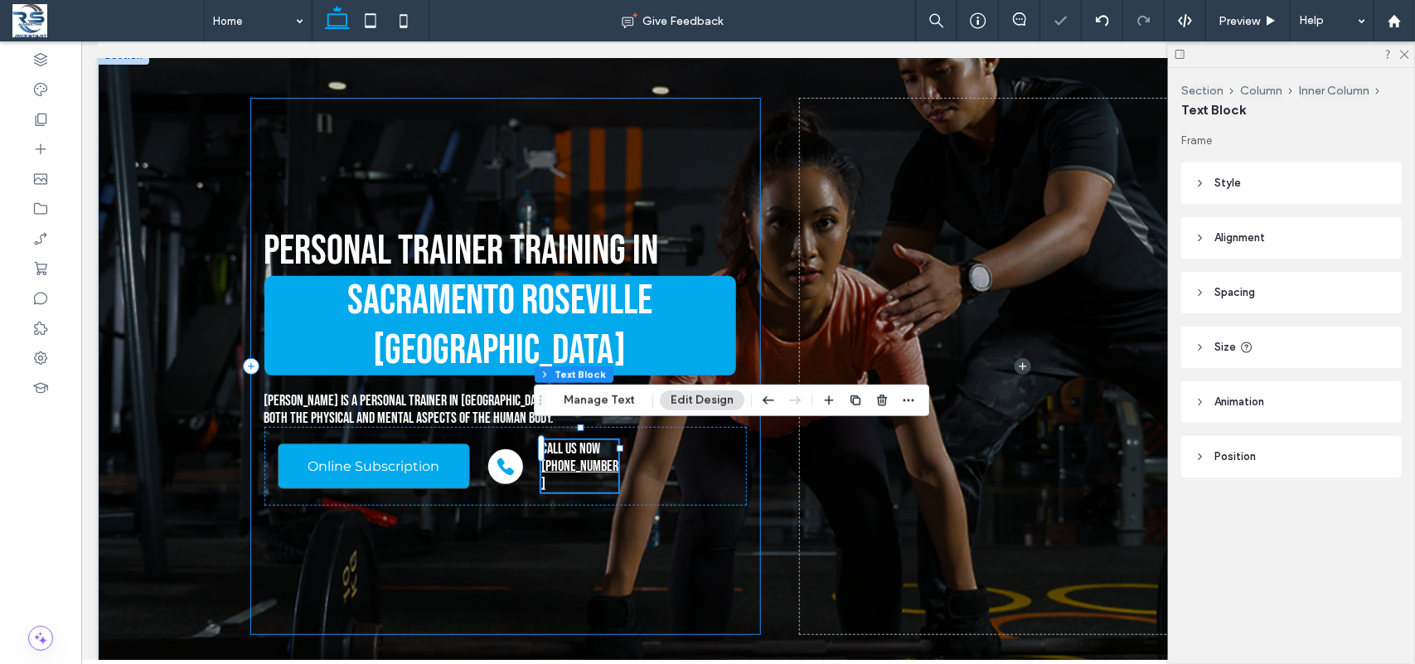
click at [679, 589] on div "Personal Trainer Training in Sacramento Roseville Fair Oaks Pam Markee is a Per…" at bounding box center [505, 365] width 510 height 535
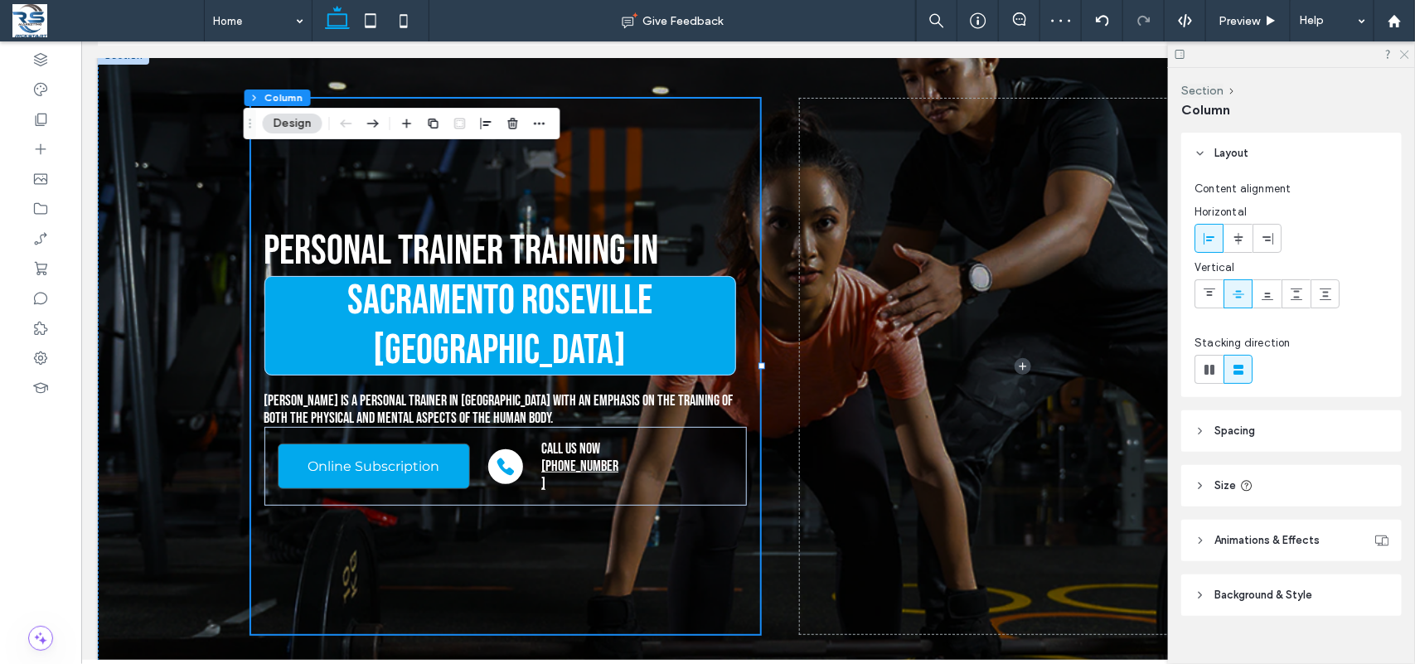
click at [1401, 48] on icon at bounding box center [1403, 53] width 11 height 11
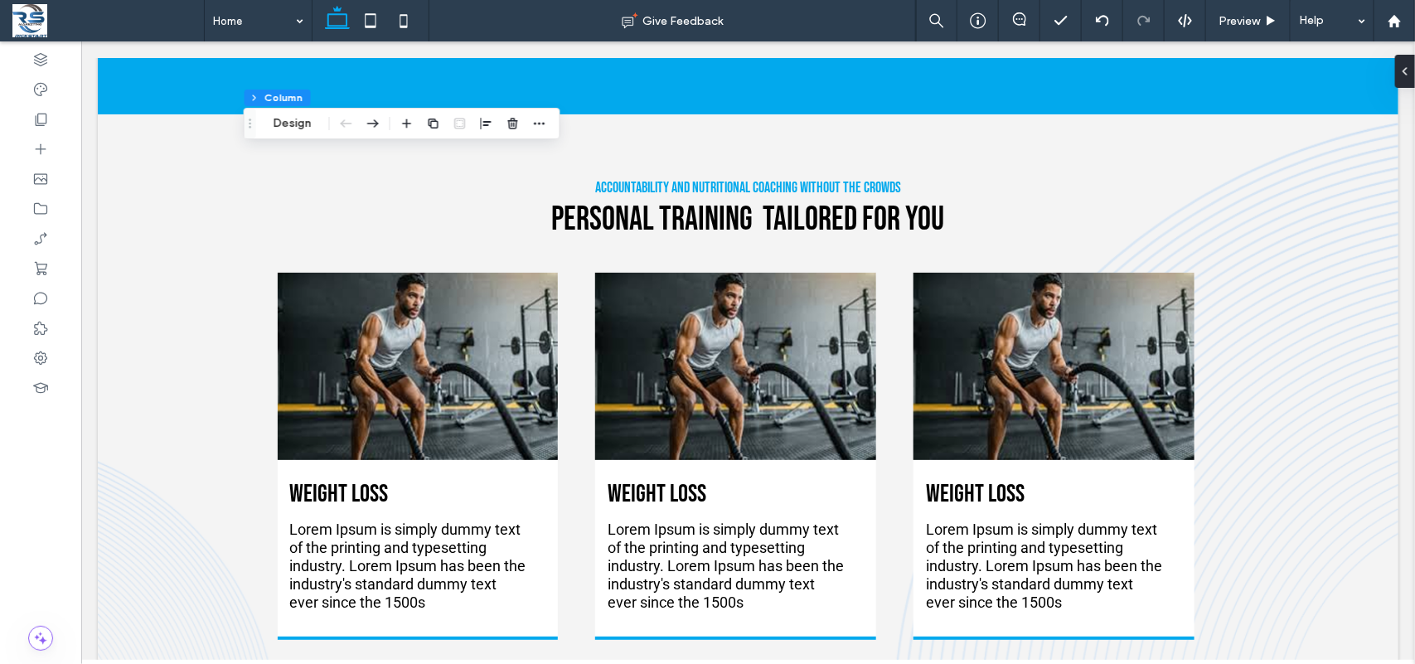
scroll to position [1591, 0]
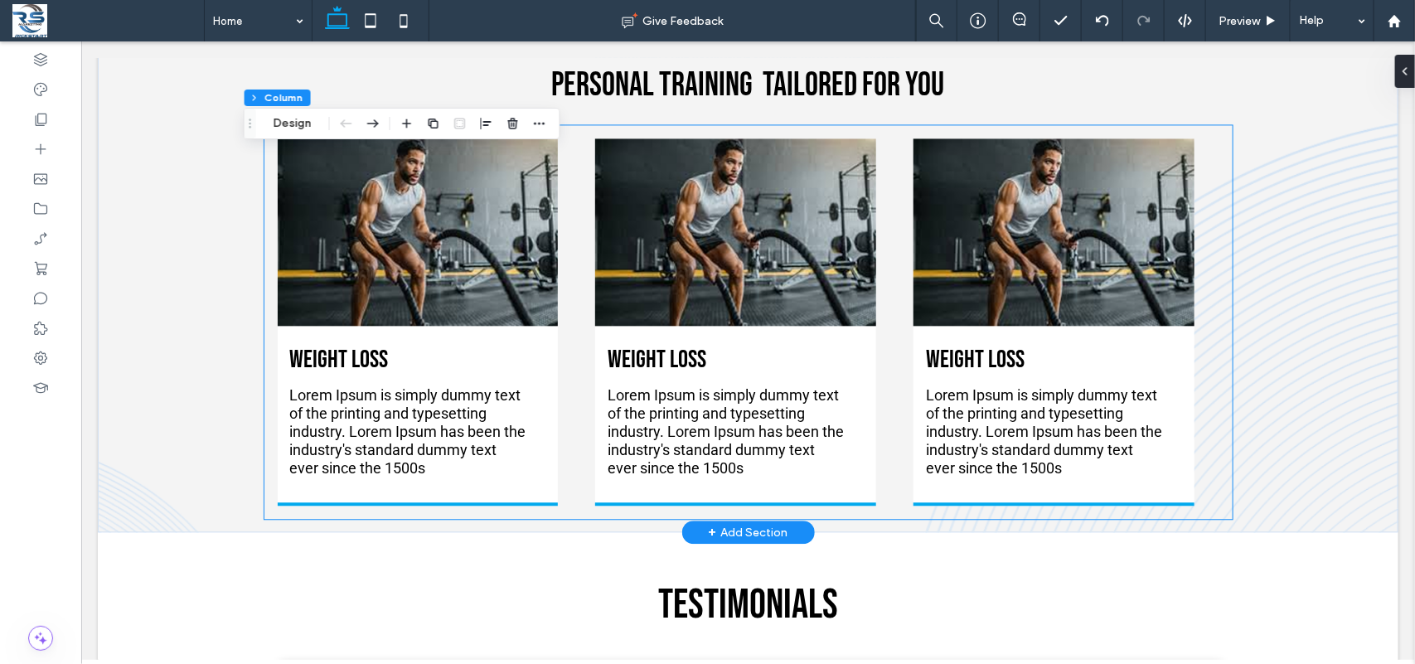
click at [420, 265] on img at bounding box center [417, 231] width 281 height 187
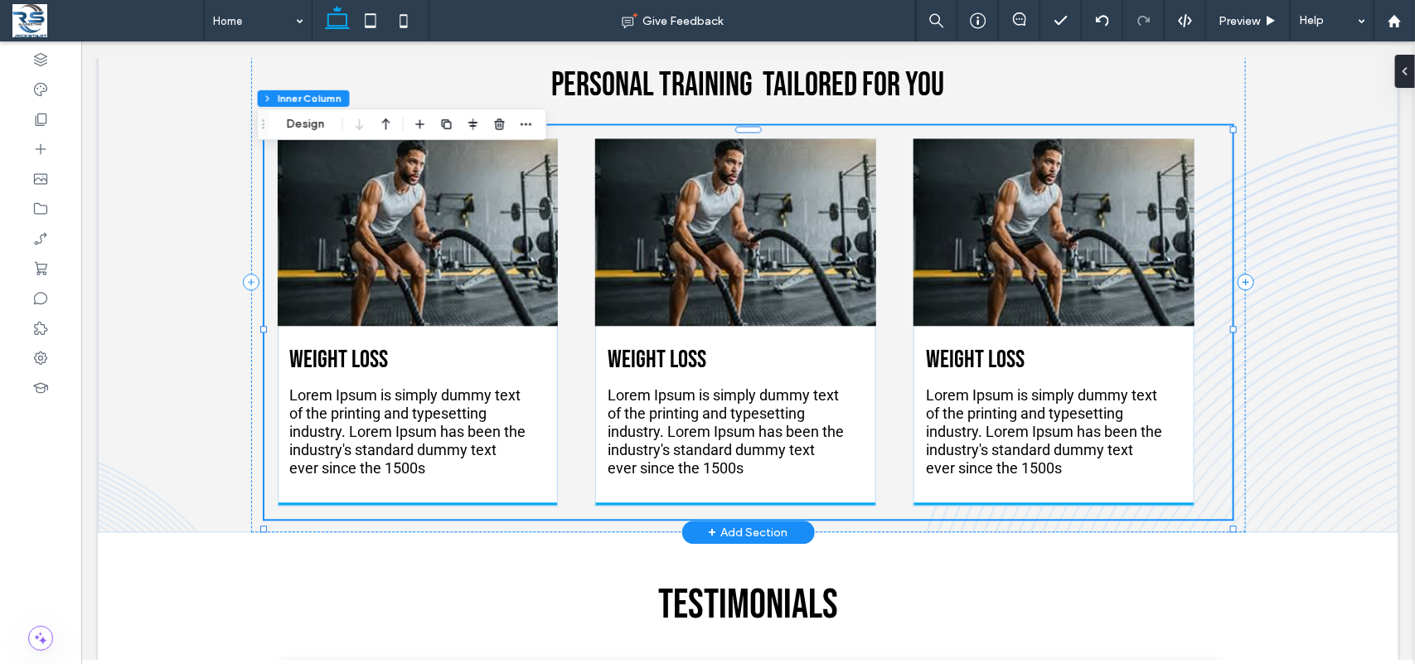
click at [419, 262] on img at bounding box center [417, 231] width 281 height 187
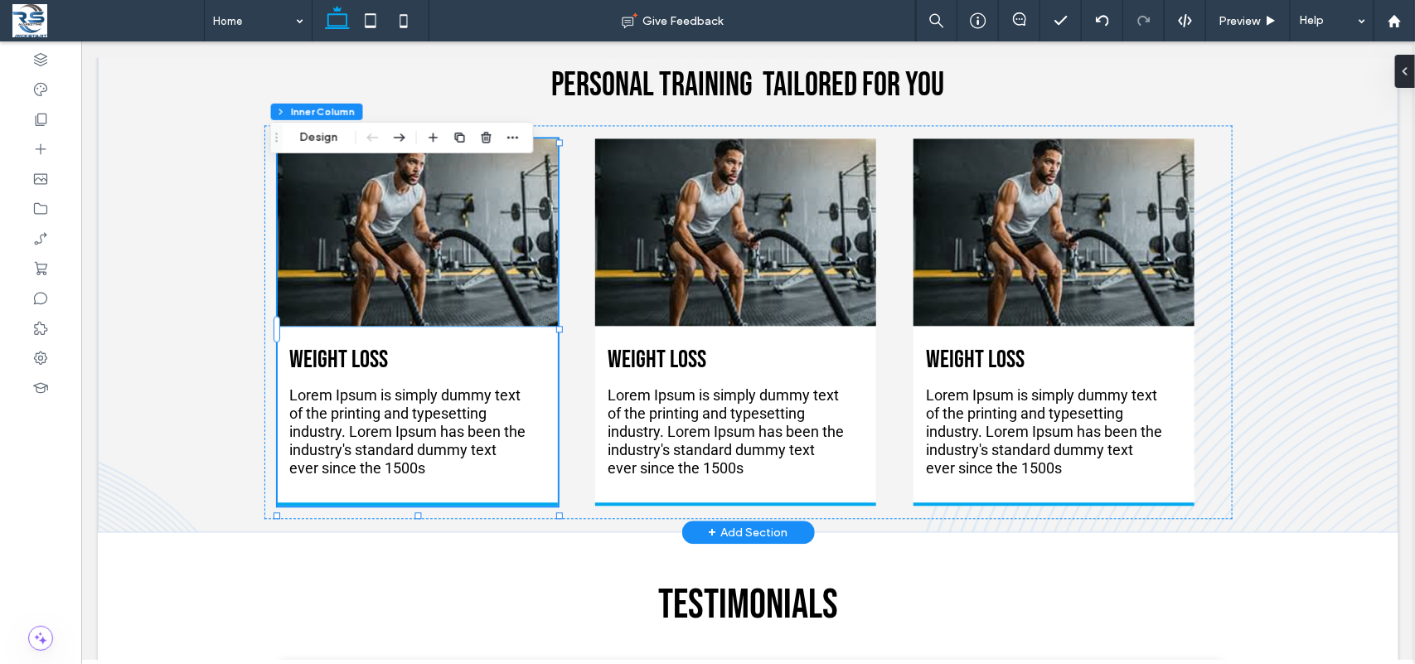
click at [397, 249] on img at bounding box center [417, 231] width 281 height 187
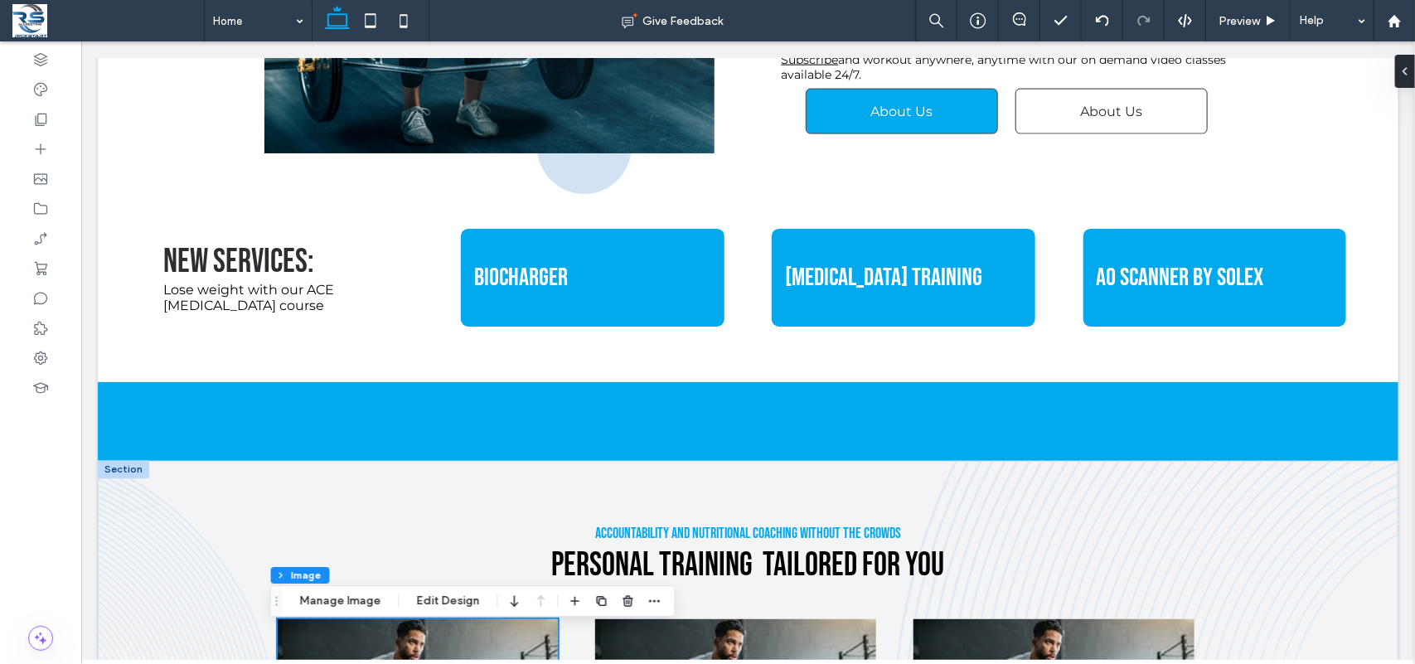
scroll to position [1123, 0]
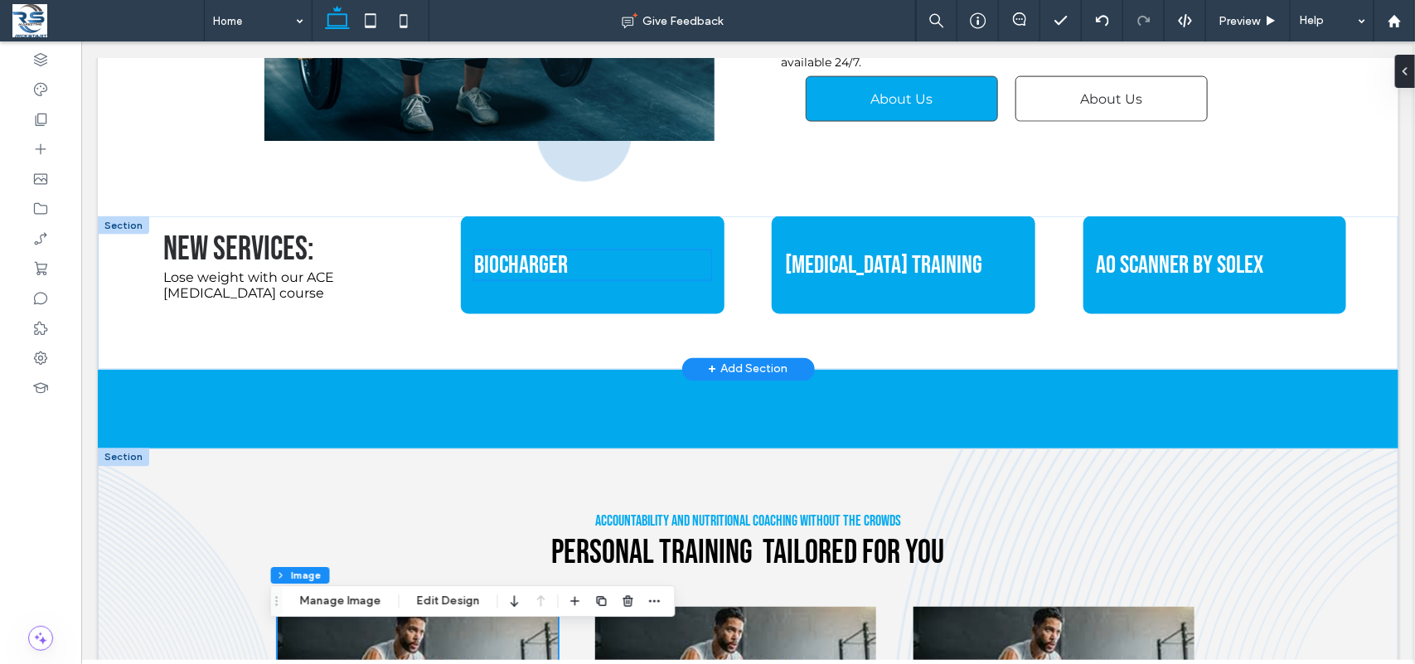
click at [615, 279] on h3 "BioCharger" at bounding box center [591, 264] width 237 height 30
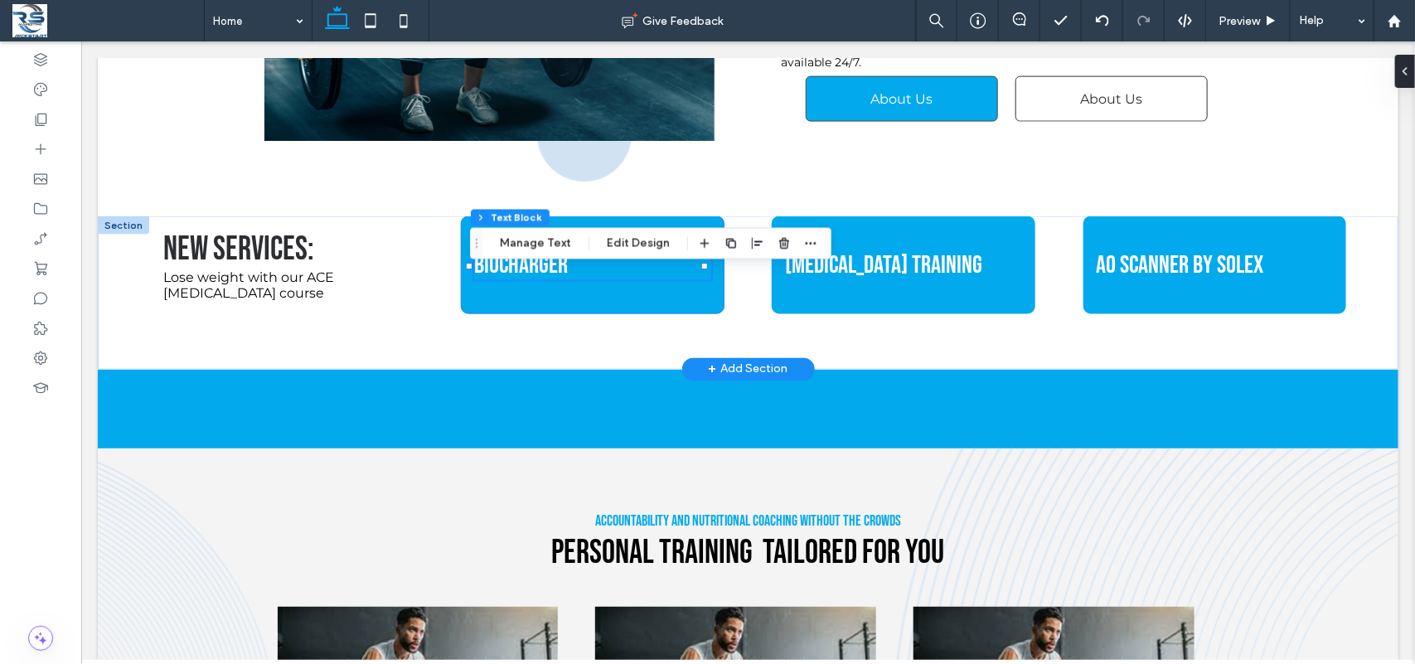
click at [606, 312] on div "BioCharger" at bounding box center [592, 265] width 264 height 98
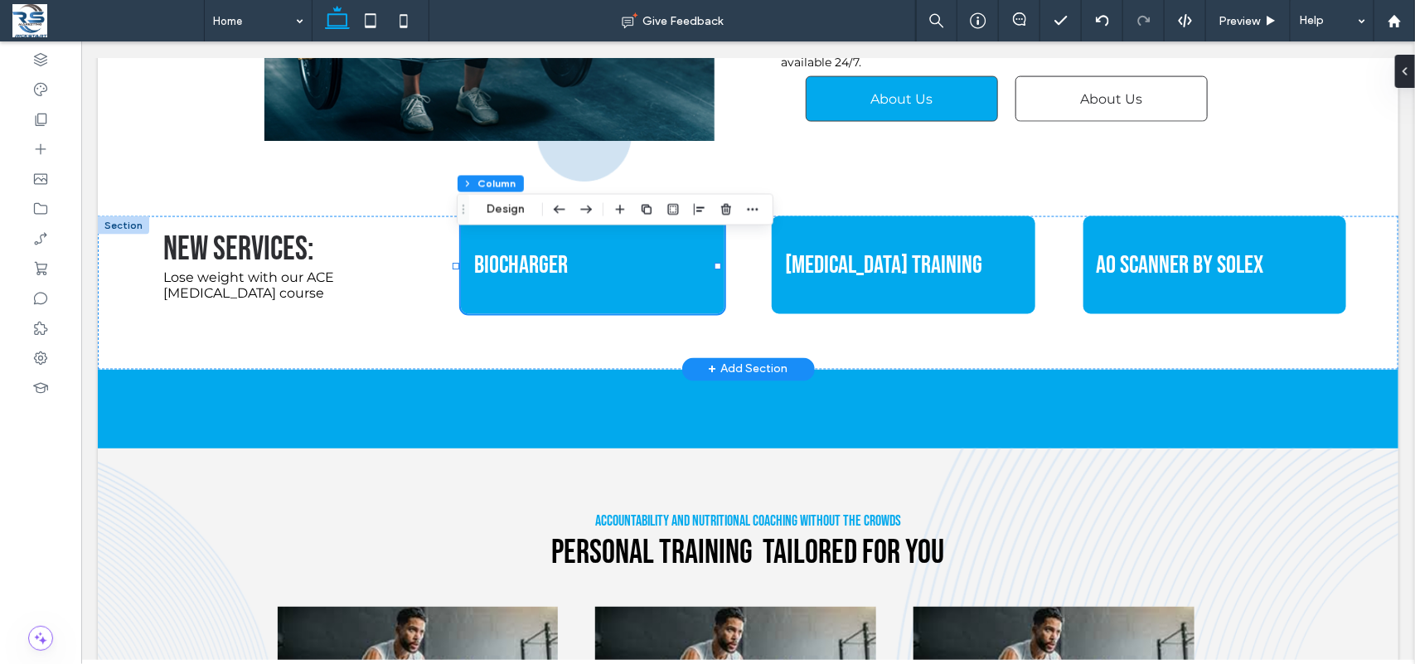
click at [549, 308] on div "BioCharger" at bounding box center [592, 265] width 264 height 98
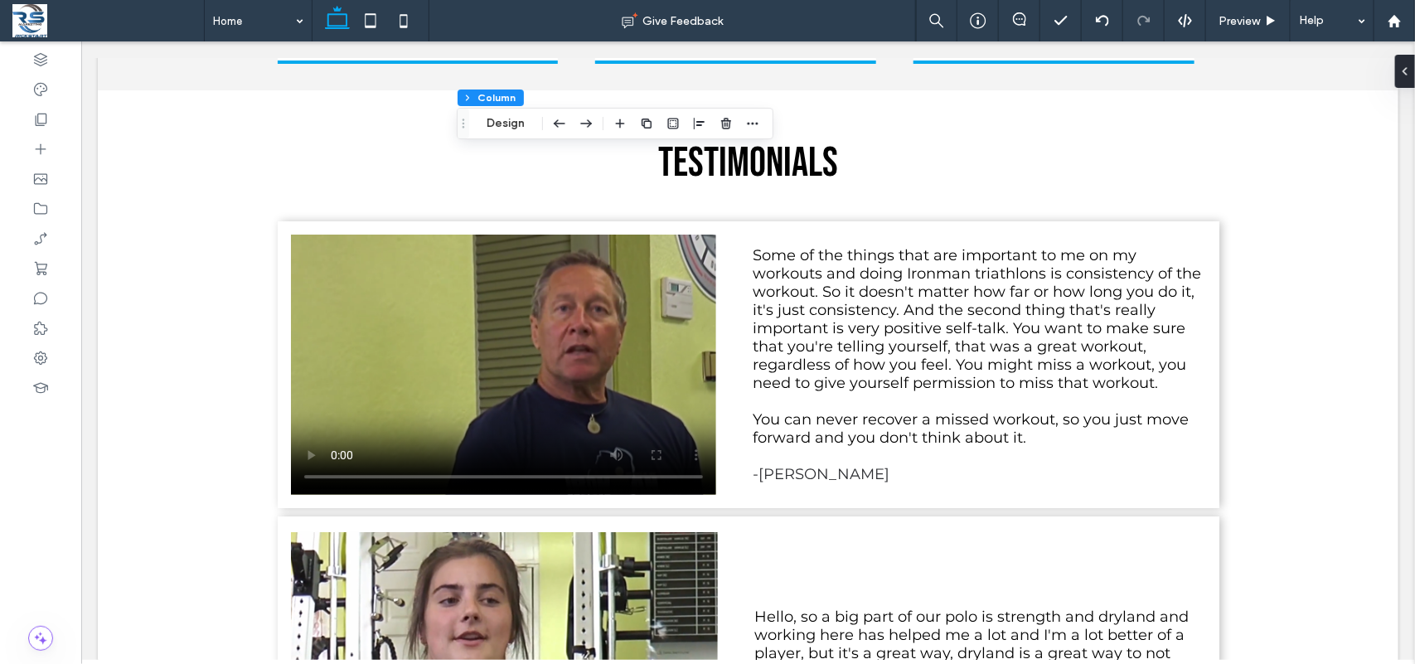
scroll to position [2060, 0]
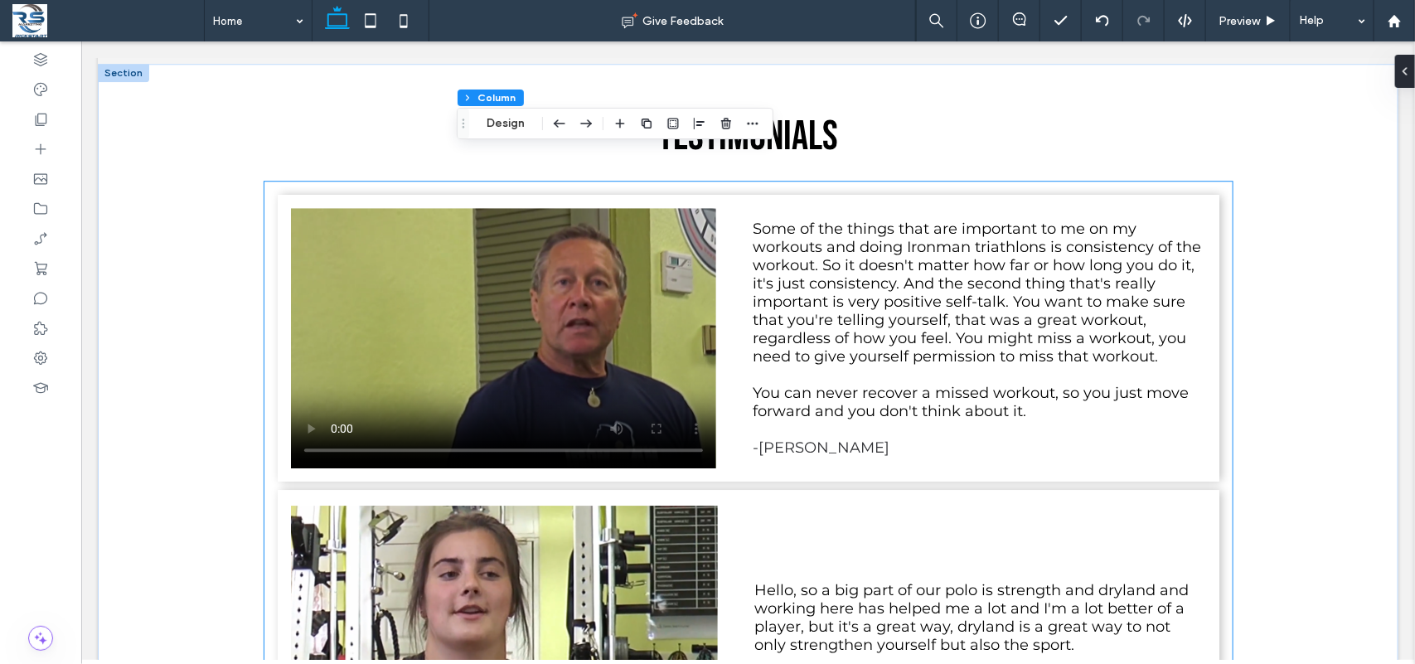
click at [1112, 481] on div "Some of the things that are important to me on my workouts and doing Ironman tr…" at bounding box center [748, 337] width 942 height 287
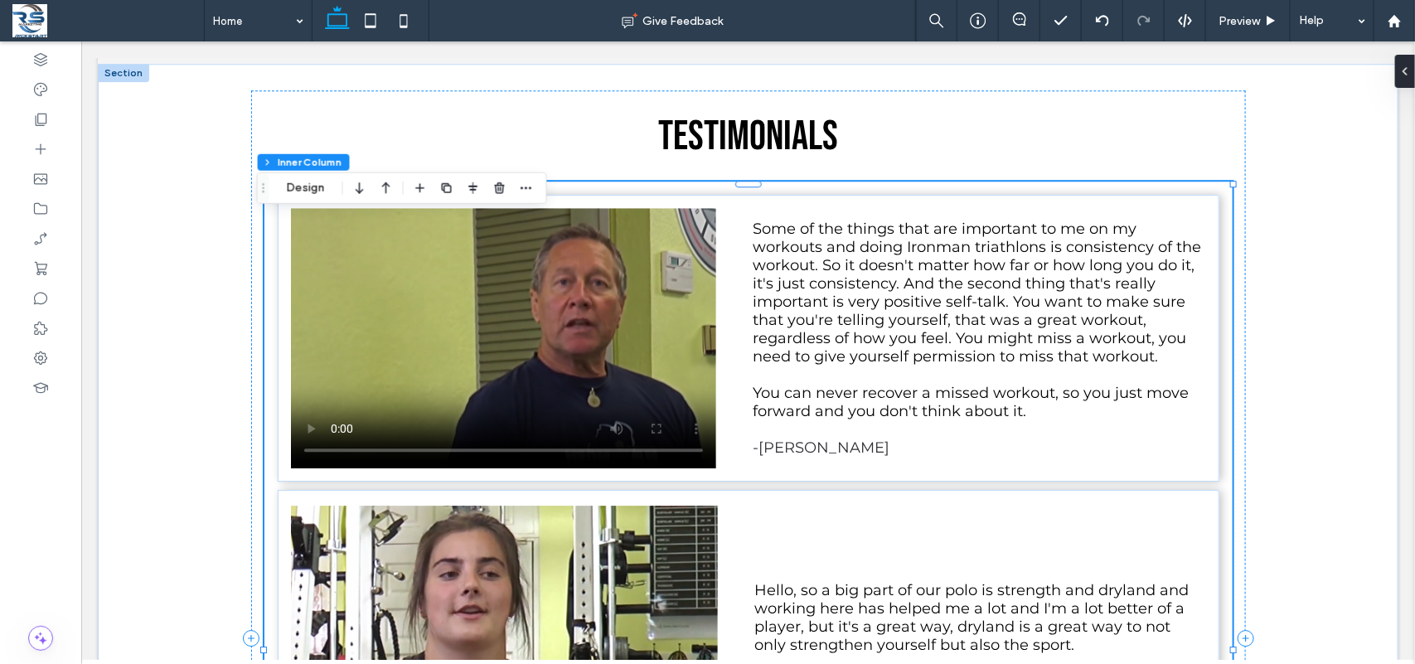
click at [1112, 481] on div "Some of the things that are important to me on my workouts and doing Ironman tr…" at bounding box center [748, 337] width 942 height 287
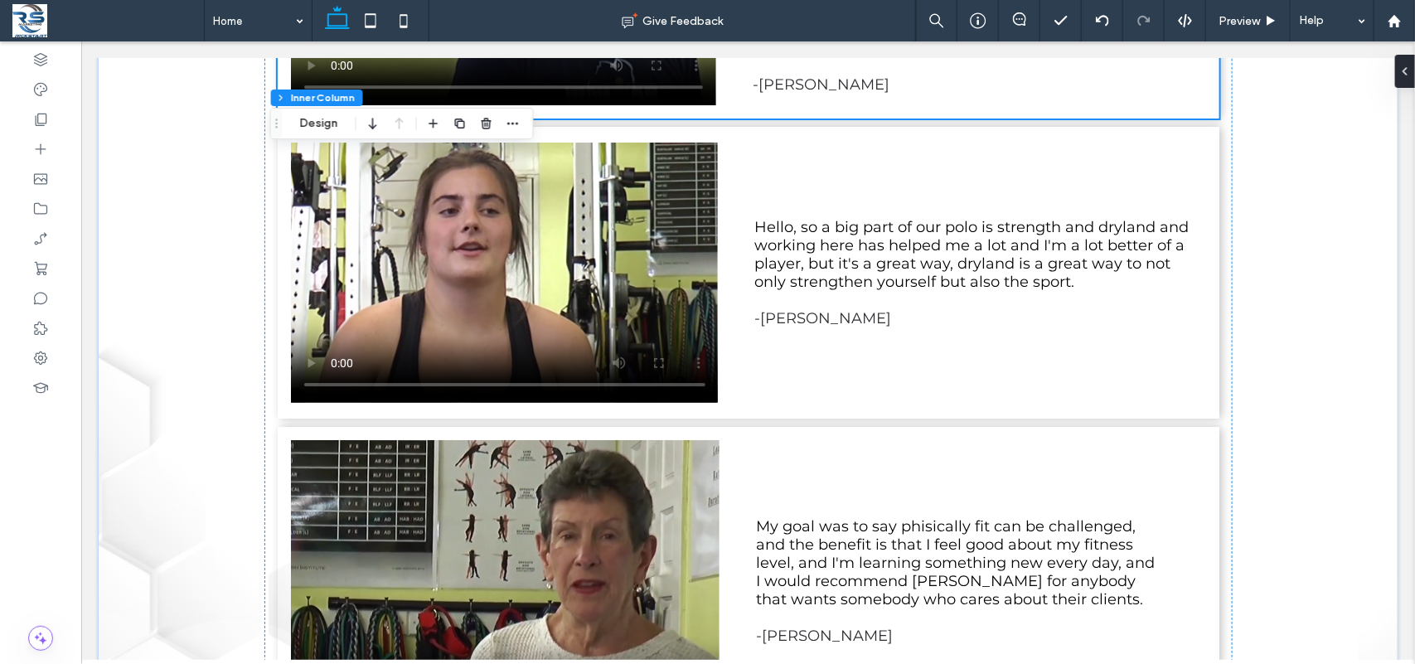
scroll to position [2356, 0]
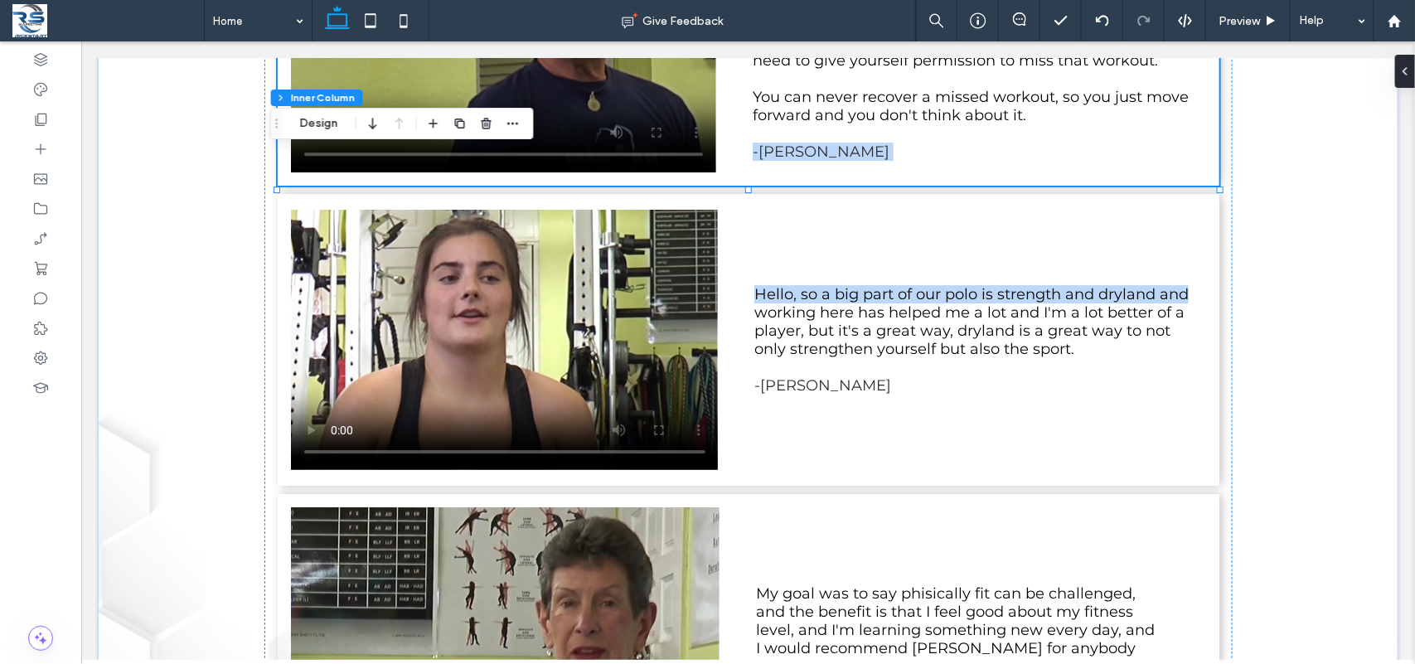
drag, startPoint x: 1397, startPoint y: 207, endPoint x: 1413, endPoint y: 273, distance: 67.5
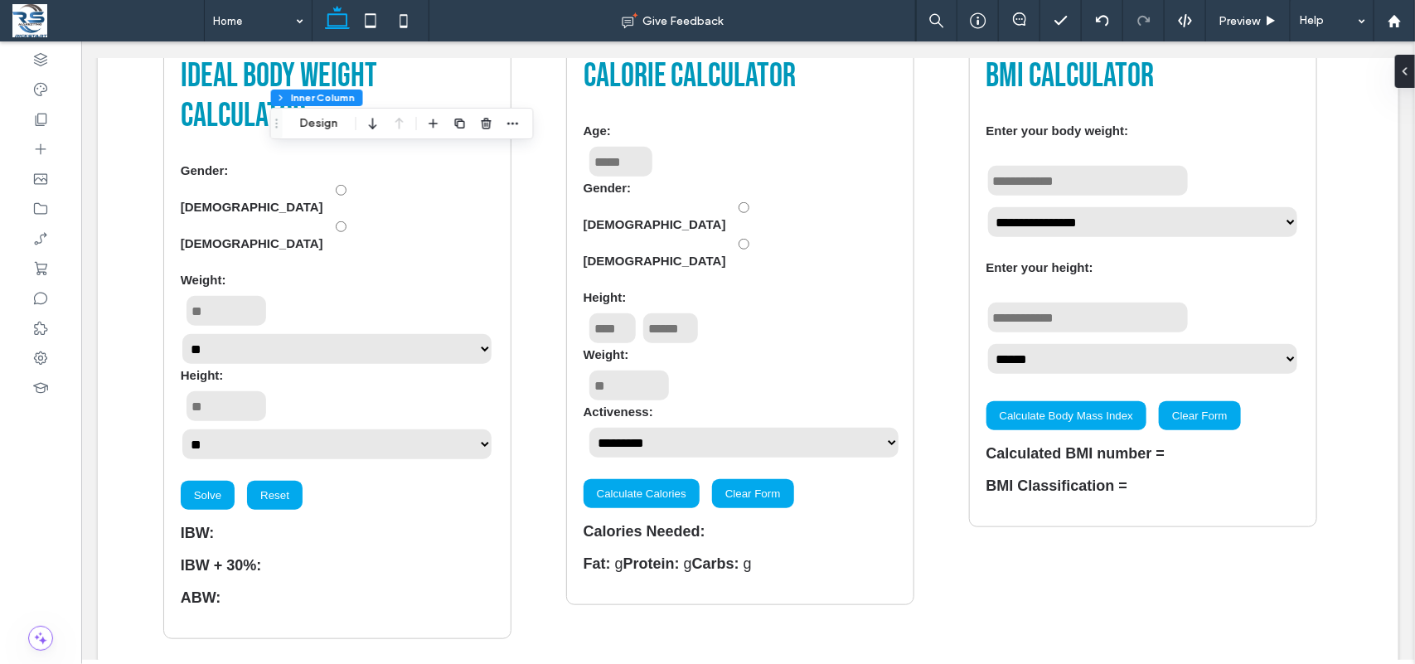
scroll to position [6139, 0]
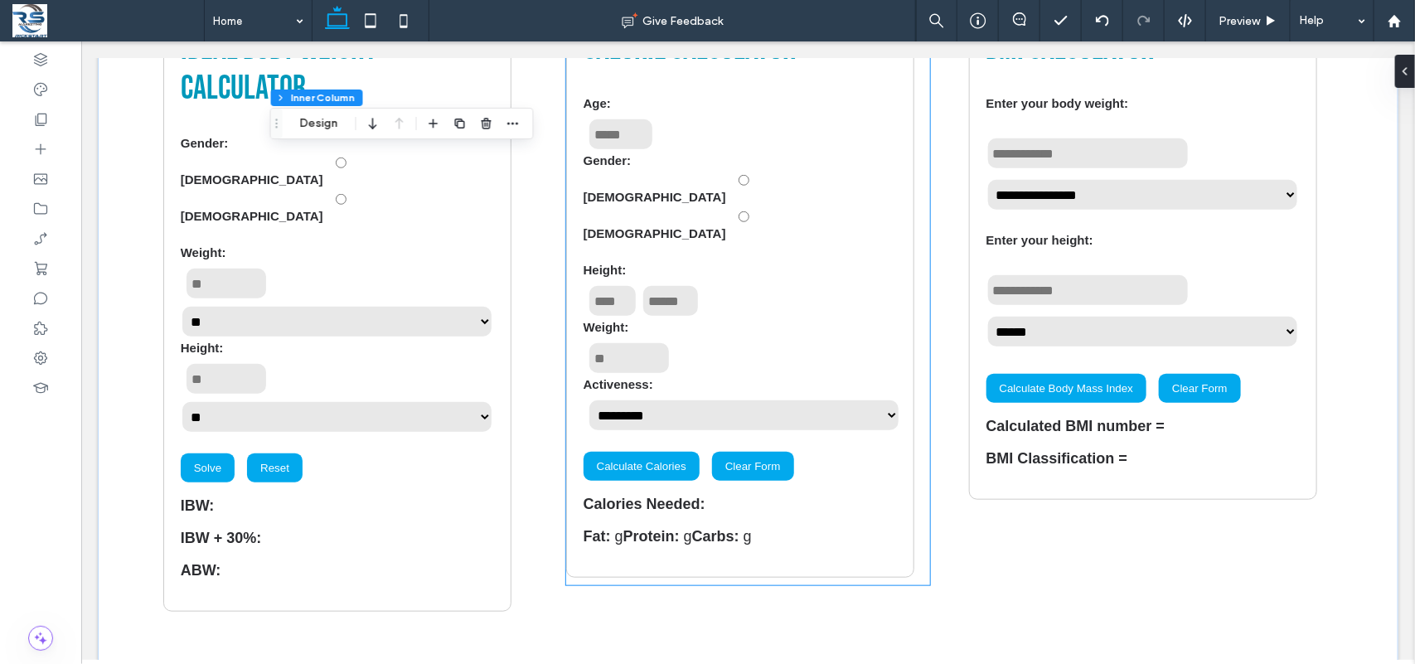
click at [830, 527] on p "Fat: g Protein: g Carbs: g" at bounding box center [739, 535] width 313 height 17
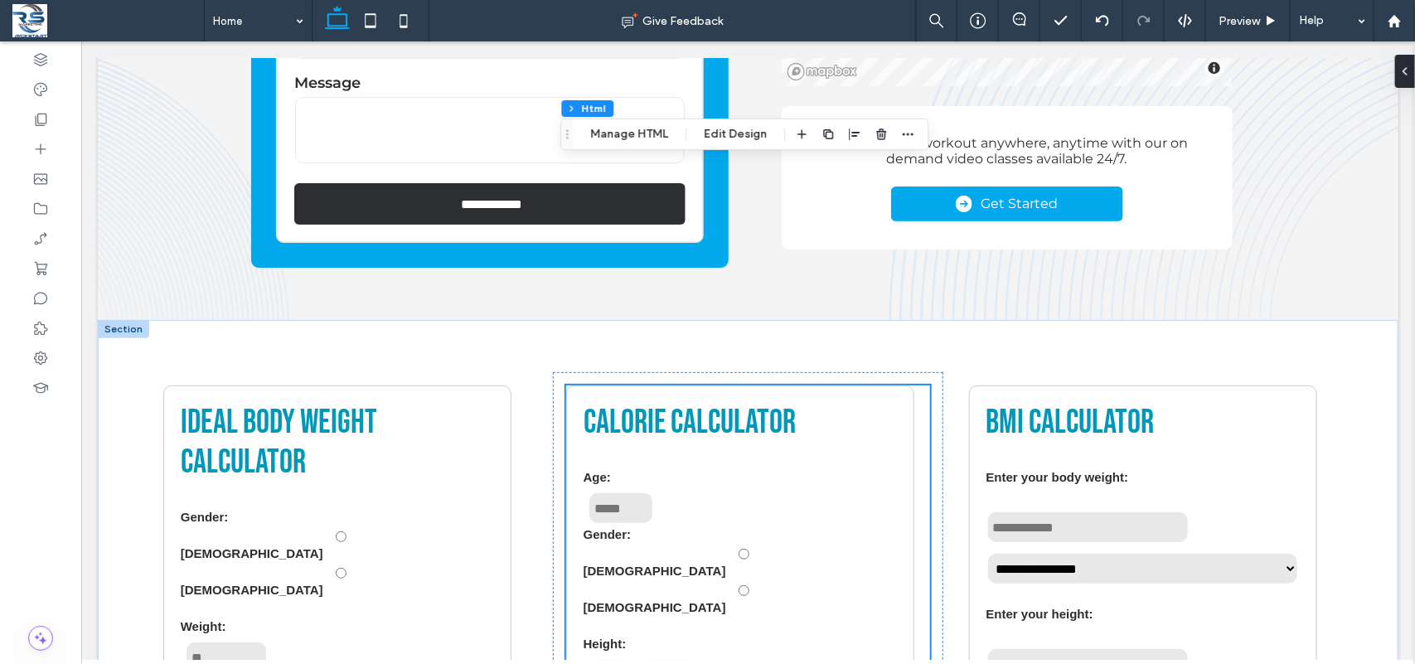
scroll to position [5965, 0]
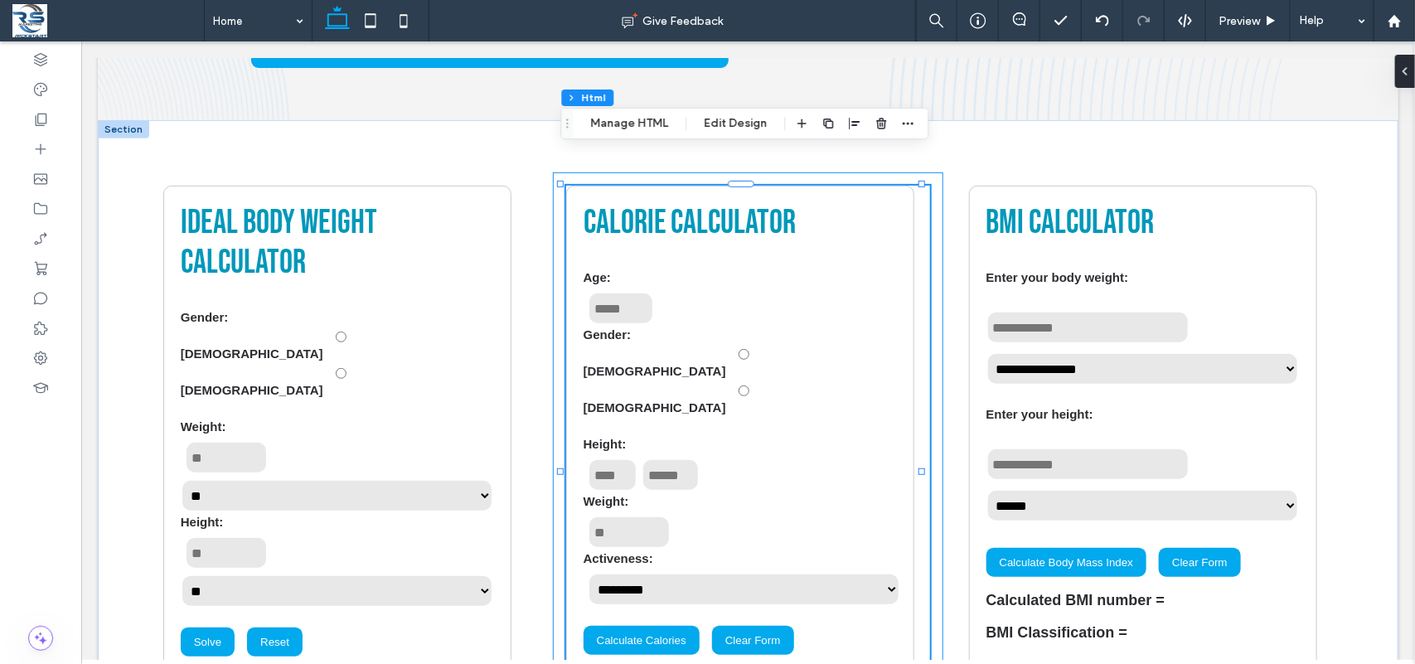
click at [552, 253] on div "**********" at bounding box center [747, 485] width 391 height 627
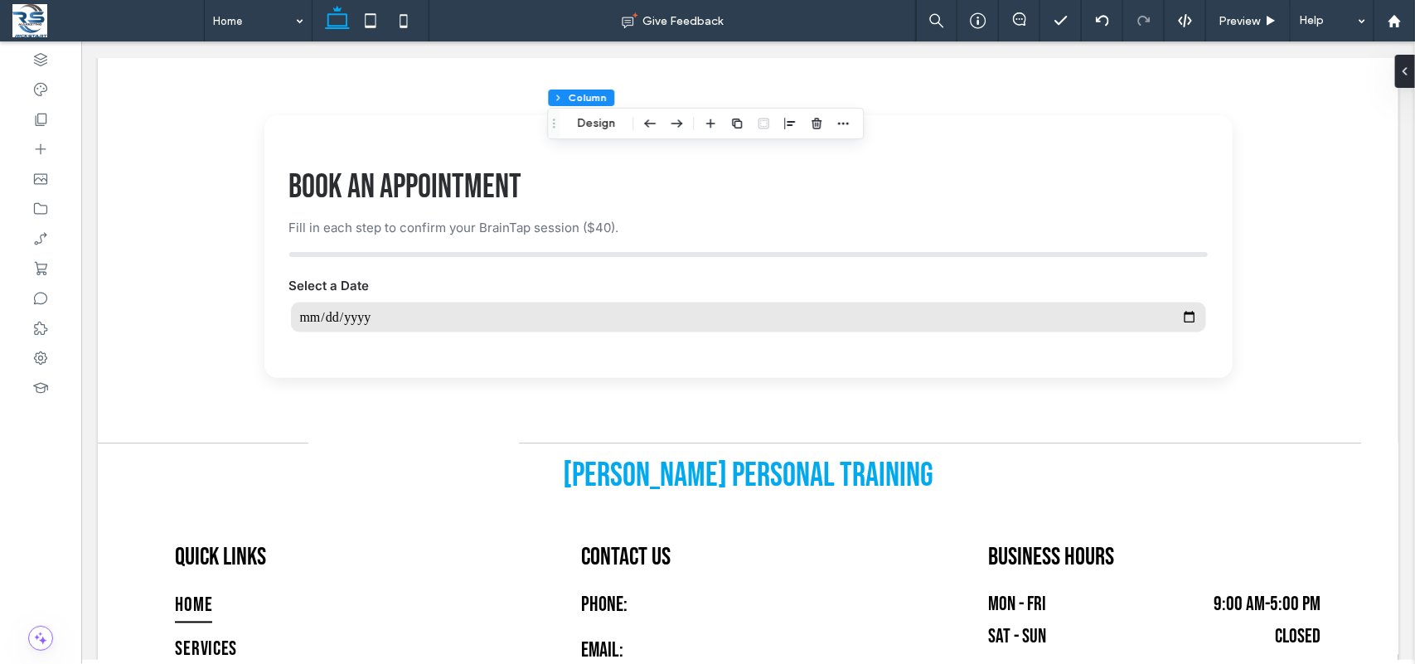
scroll to position [6873, 0]
